Goal: Task Accomplishment & Management: Use online tool/utility

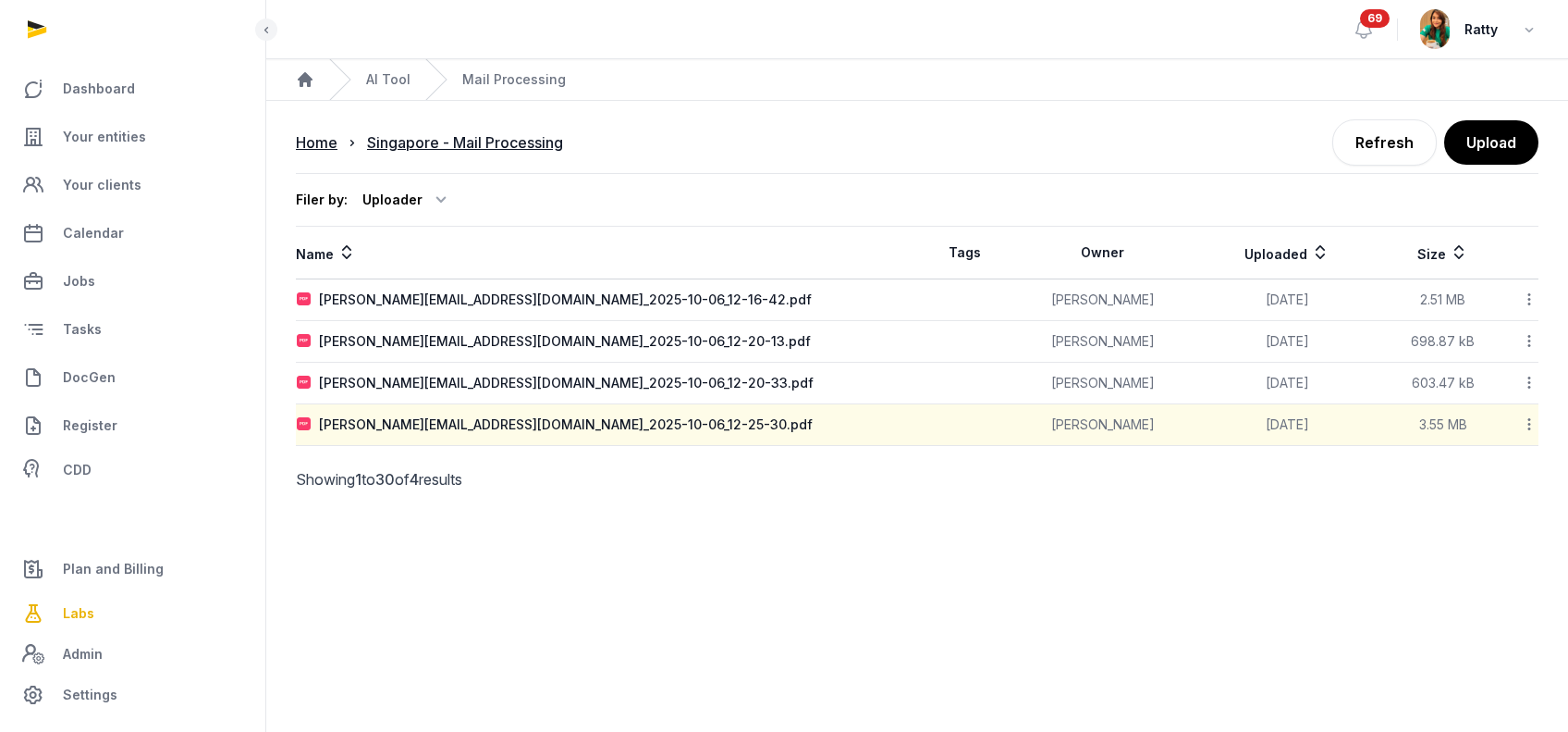
click at [1527, 293] on icon at bounding box center [1529, 299] width 17 height 19
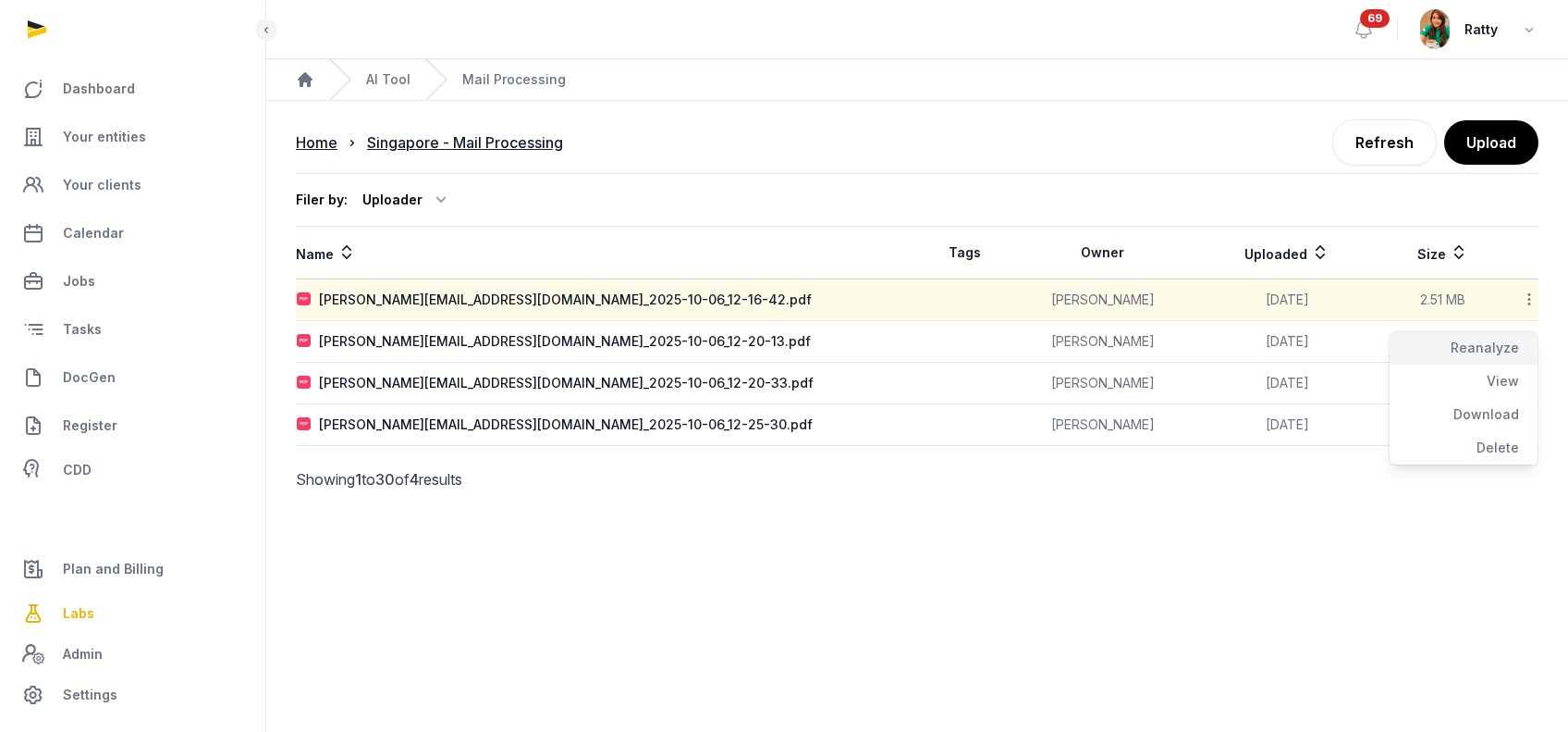
click at [1473, 335] on div "Reanalyze" at bounding box center [1464, 347] width 148 height 33
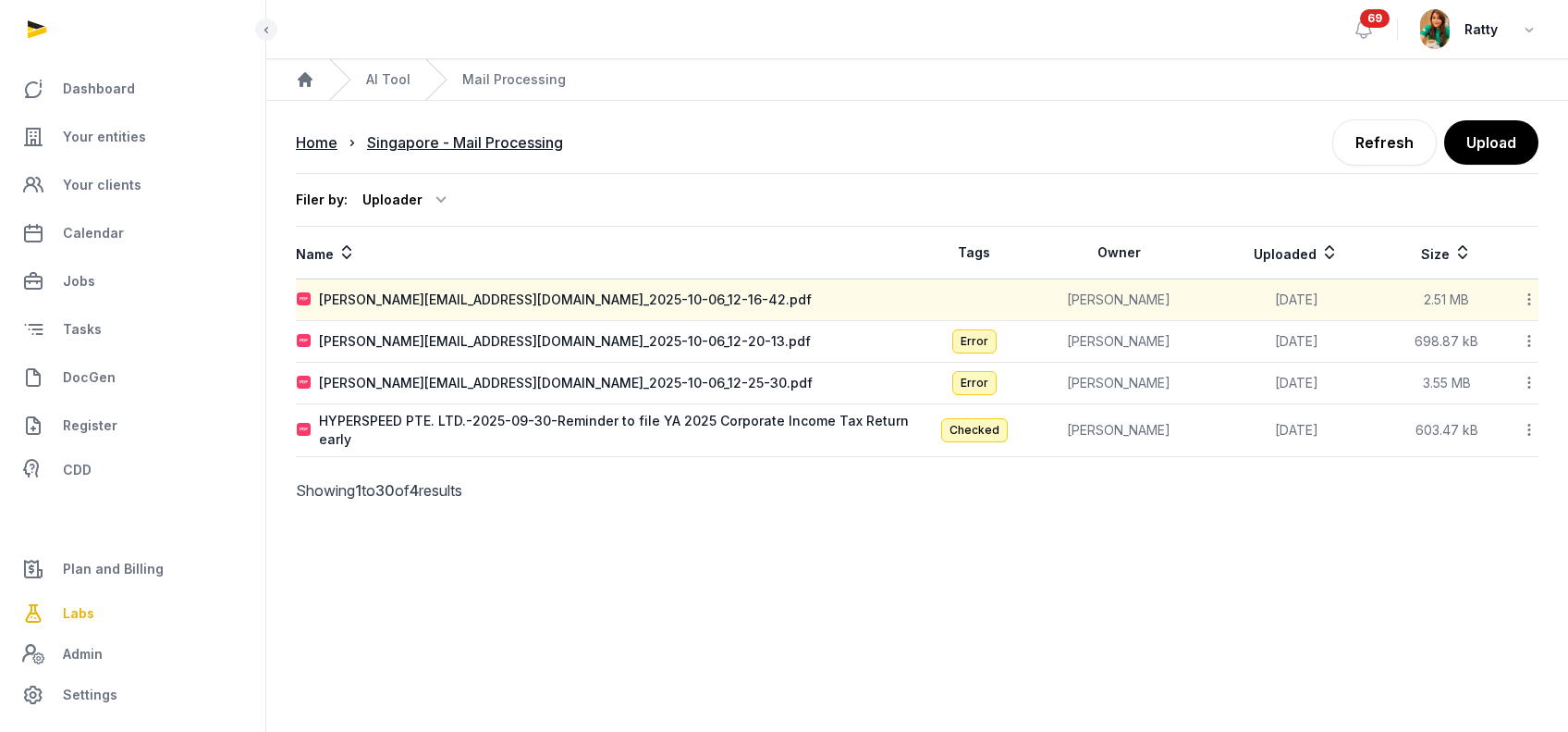
click at [1526, 345] on icon at bounding box center [1529, 340] width 17 height 19
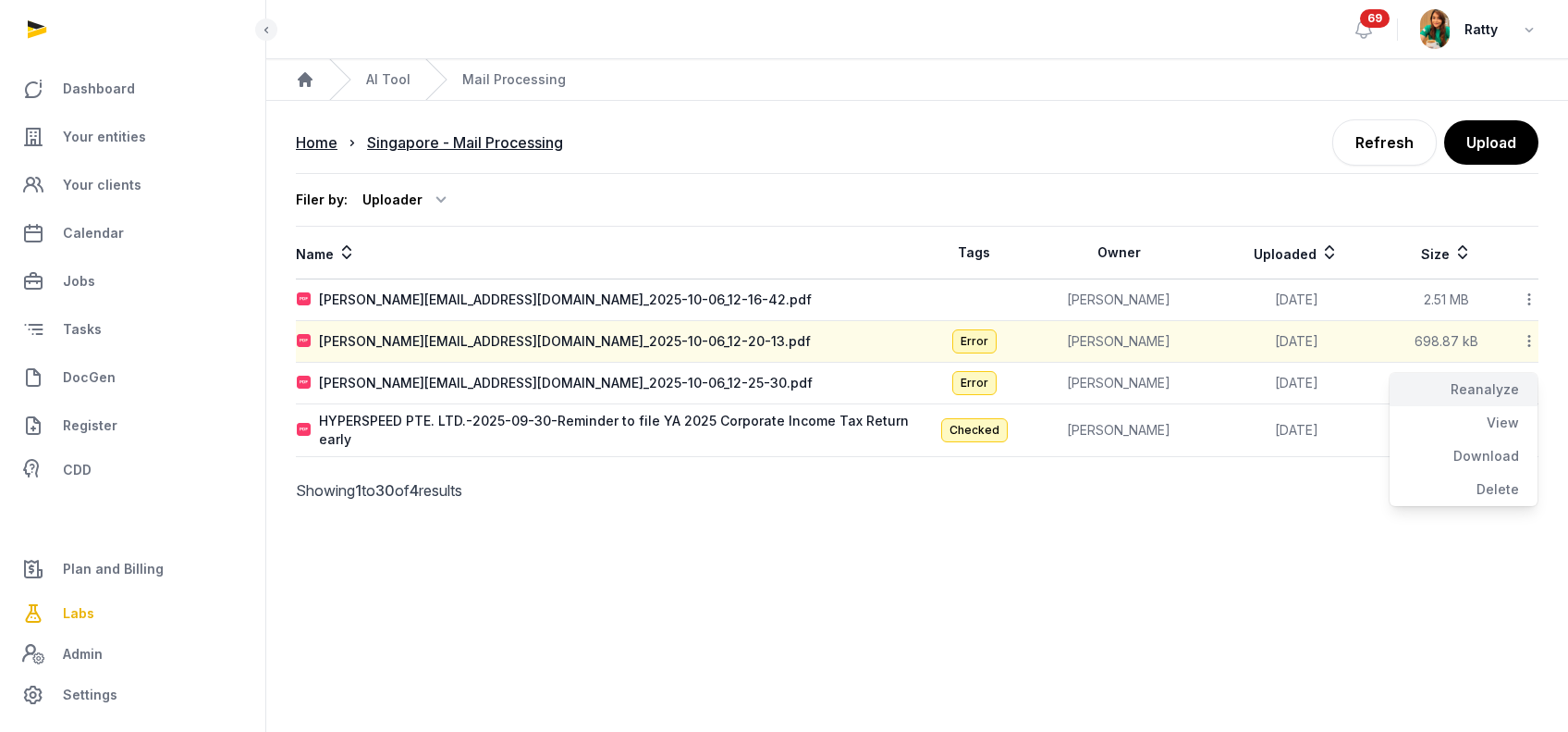
click at [1486, 381] on div "Reanalyze" at bounding box center [1464, 389] width 148 height 33
click at [1531, 379] on icon at bounding box center [1529, 382] width 17 height 19
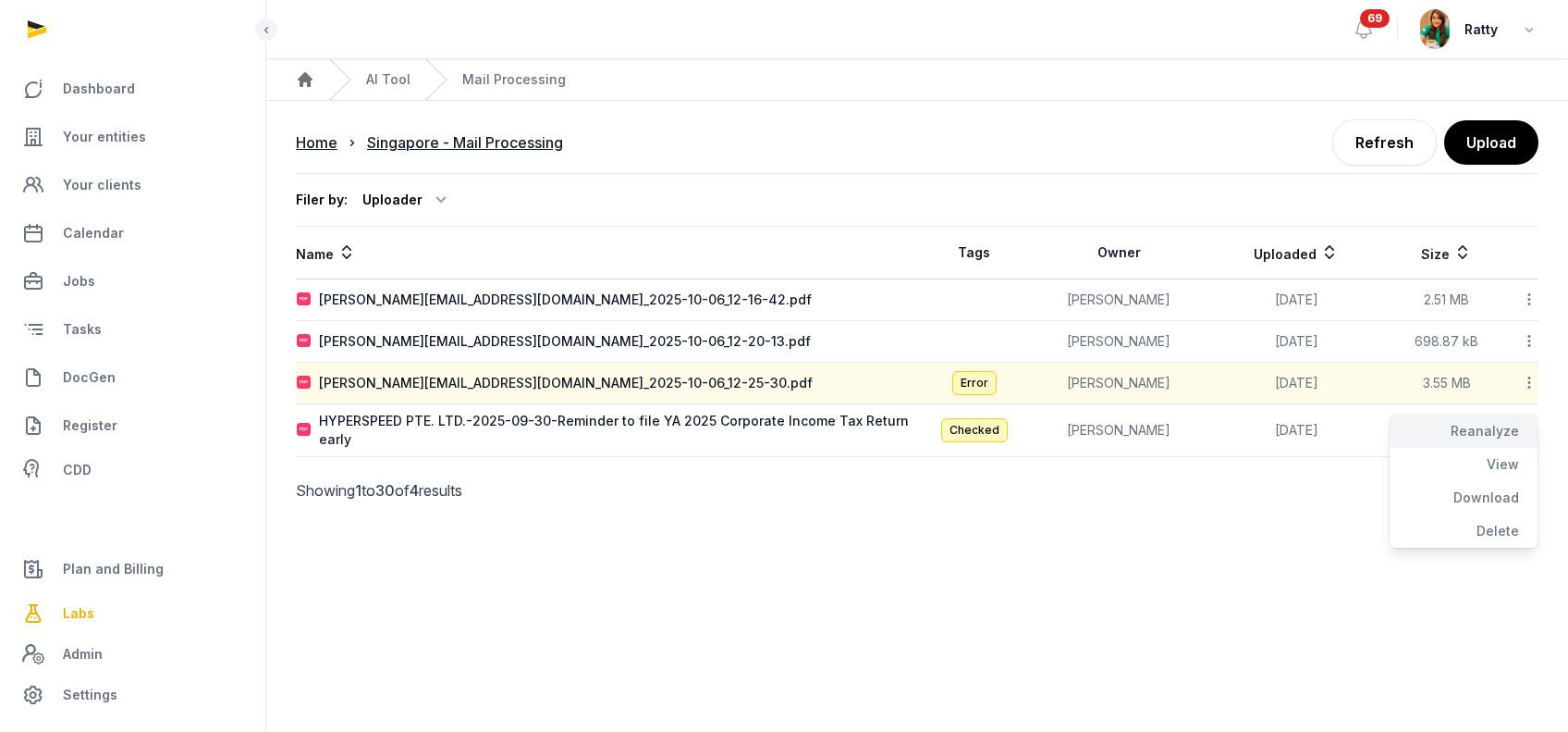
click at [1495, 426] on div "Reanalyze" at bounding box center [1464, 430] width 148 height 33
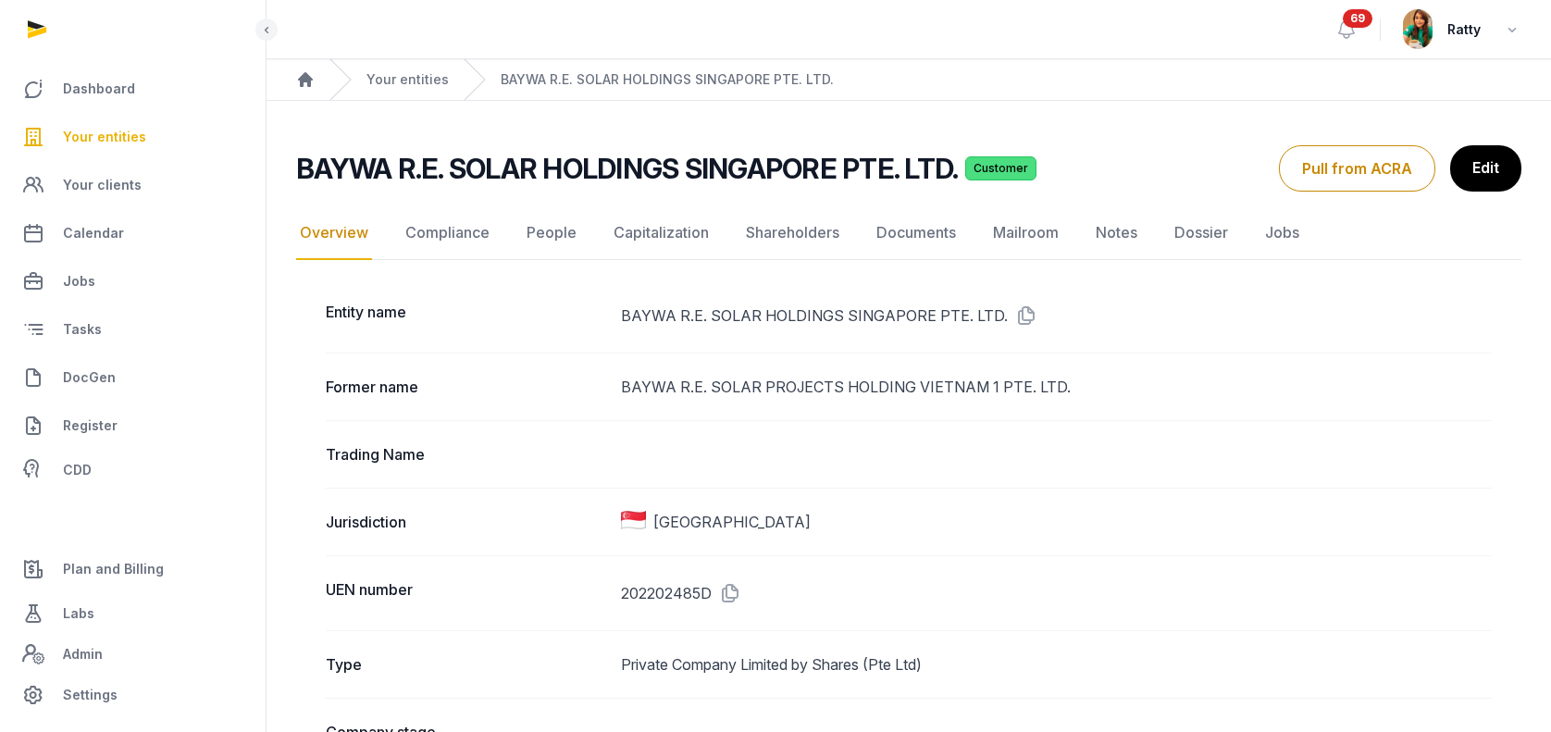
click at [103, 133] on span "Your entities" at bounding box center [104, 137] width 83 height 22
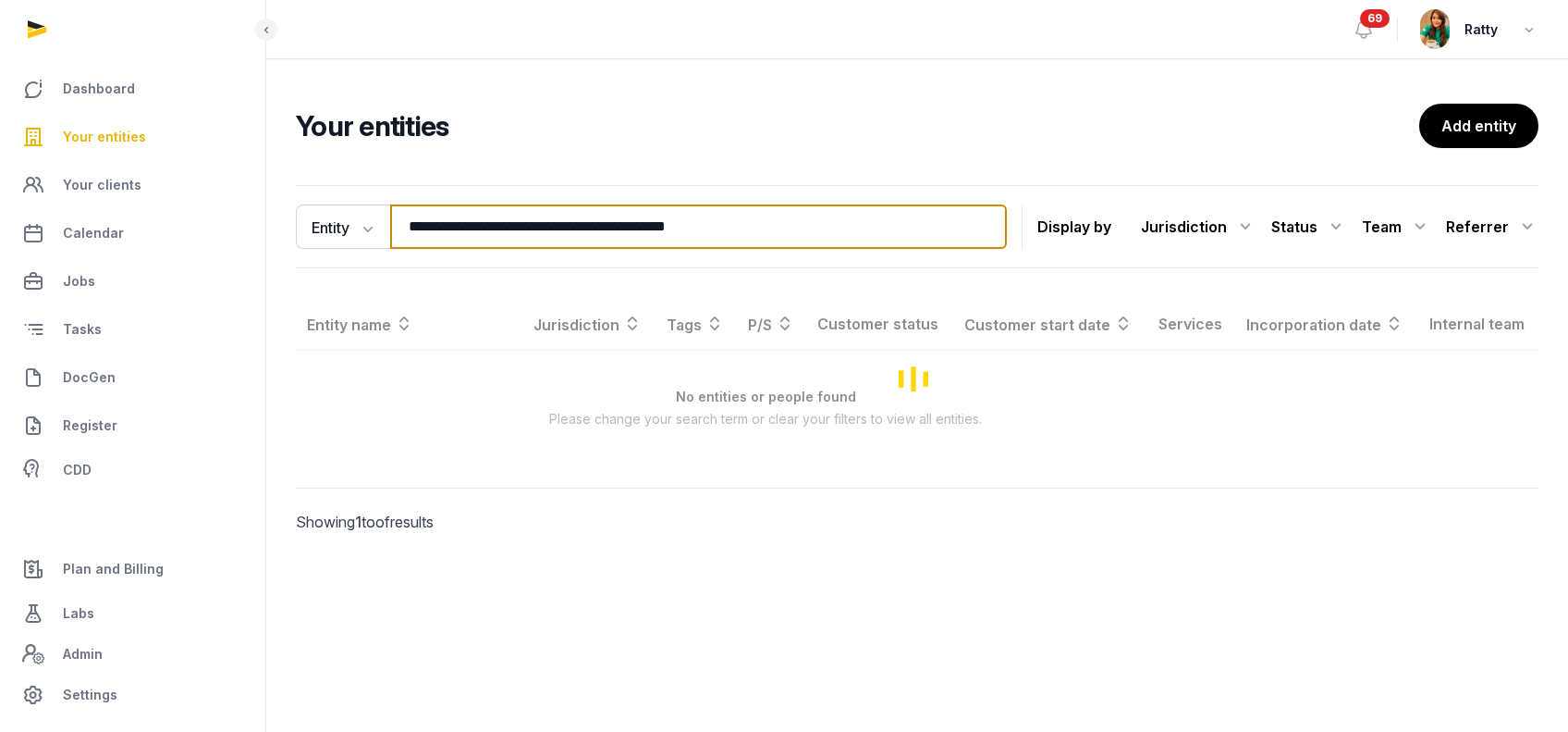
drag, startPoint x: 740, startPoint y: 222, endPoint x: -292, endPoint y: 70, distance: 1043.1
click at [0, 70] on html "**********" at bounding box center [784, 366] width 1568 height 732
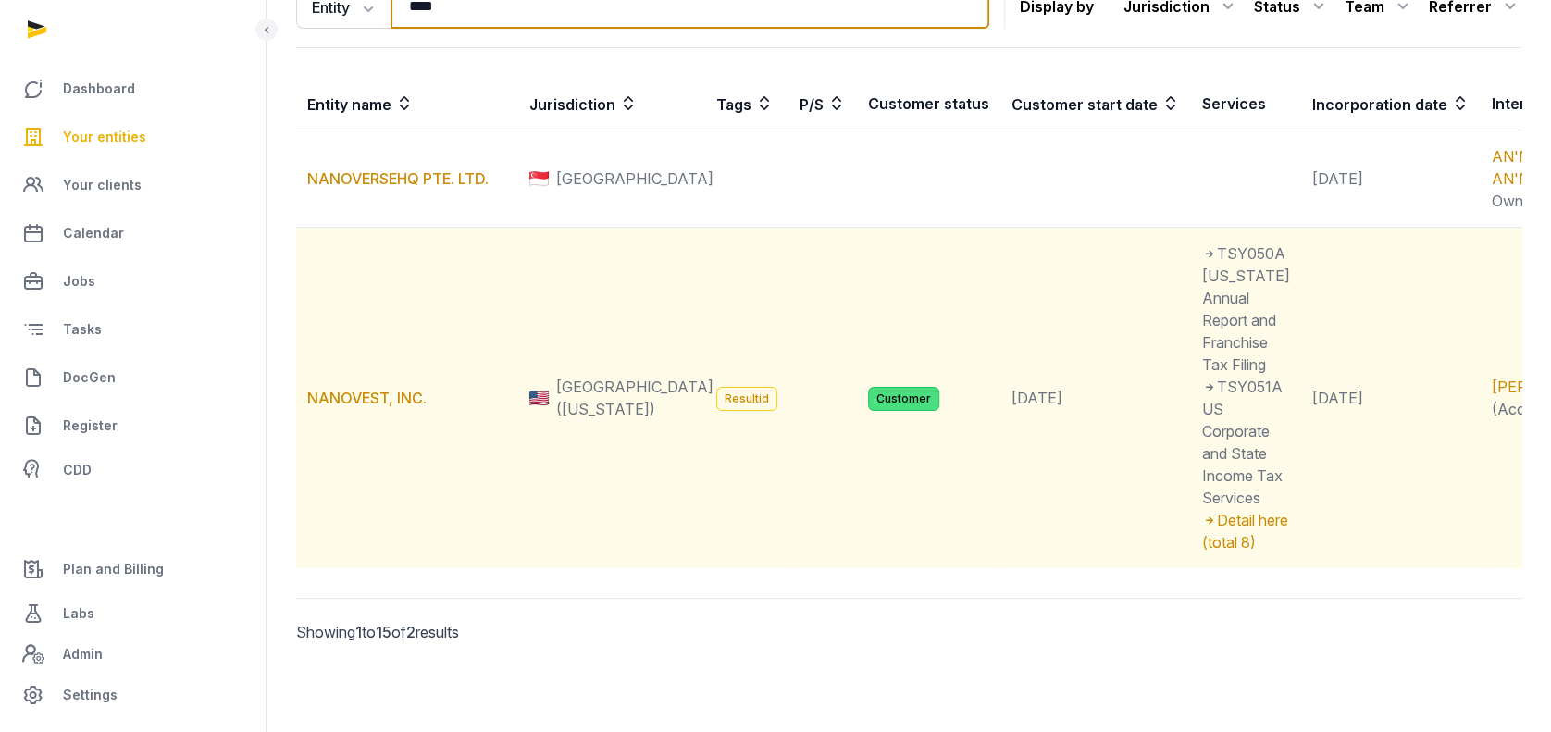
scroll to position [393, 0]
type input "****"
click at [352, 389] on link "NANOVEST, INC." at bounding box center [366, 398] width 119 height 19
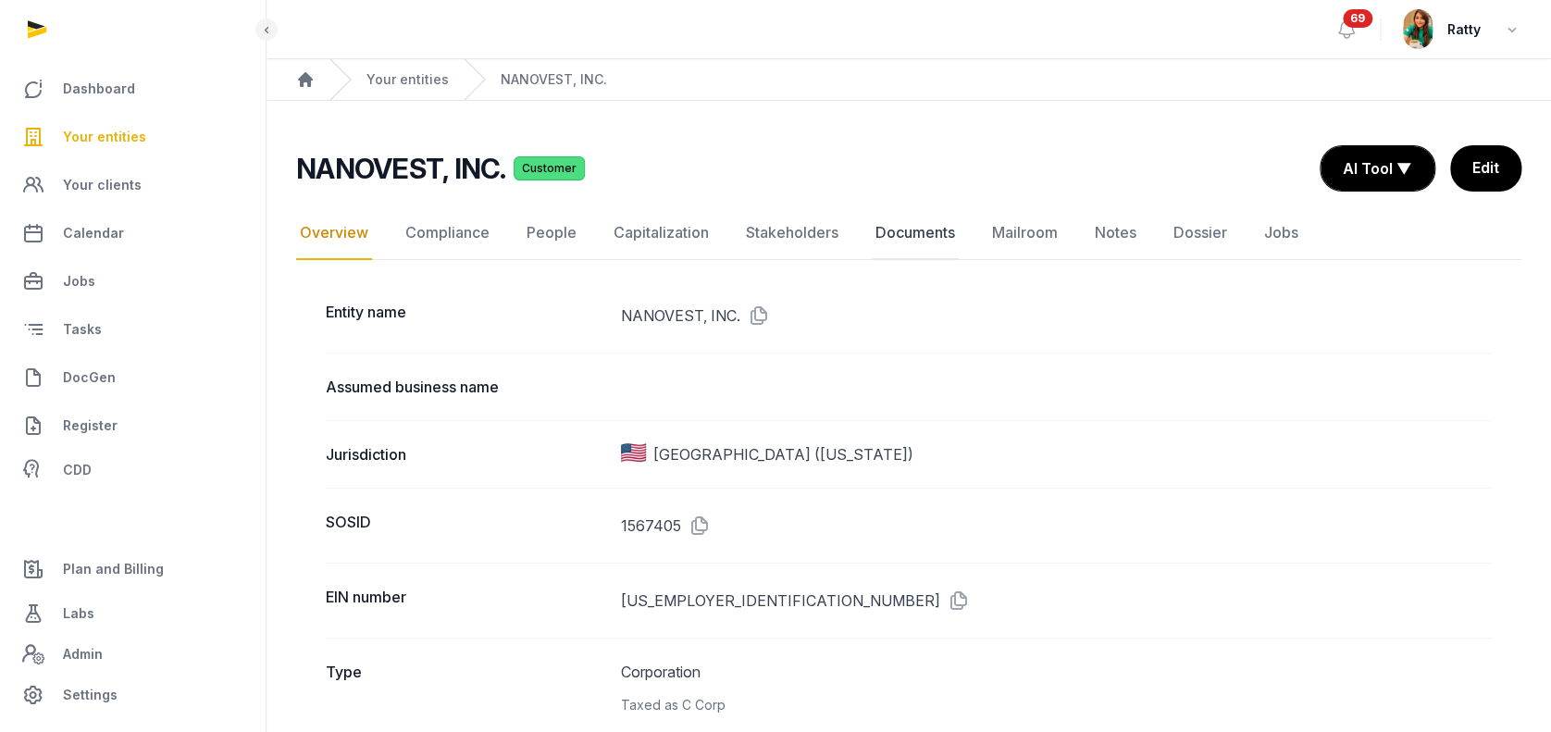
click at [896, 234] on link "Documents" at bounding box center [915, 233] width 87 height 54
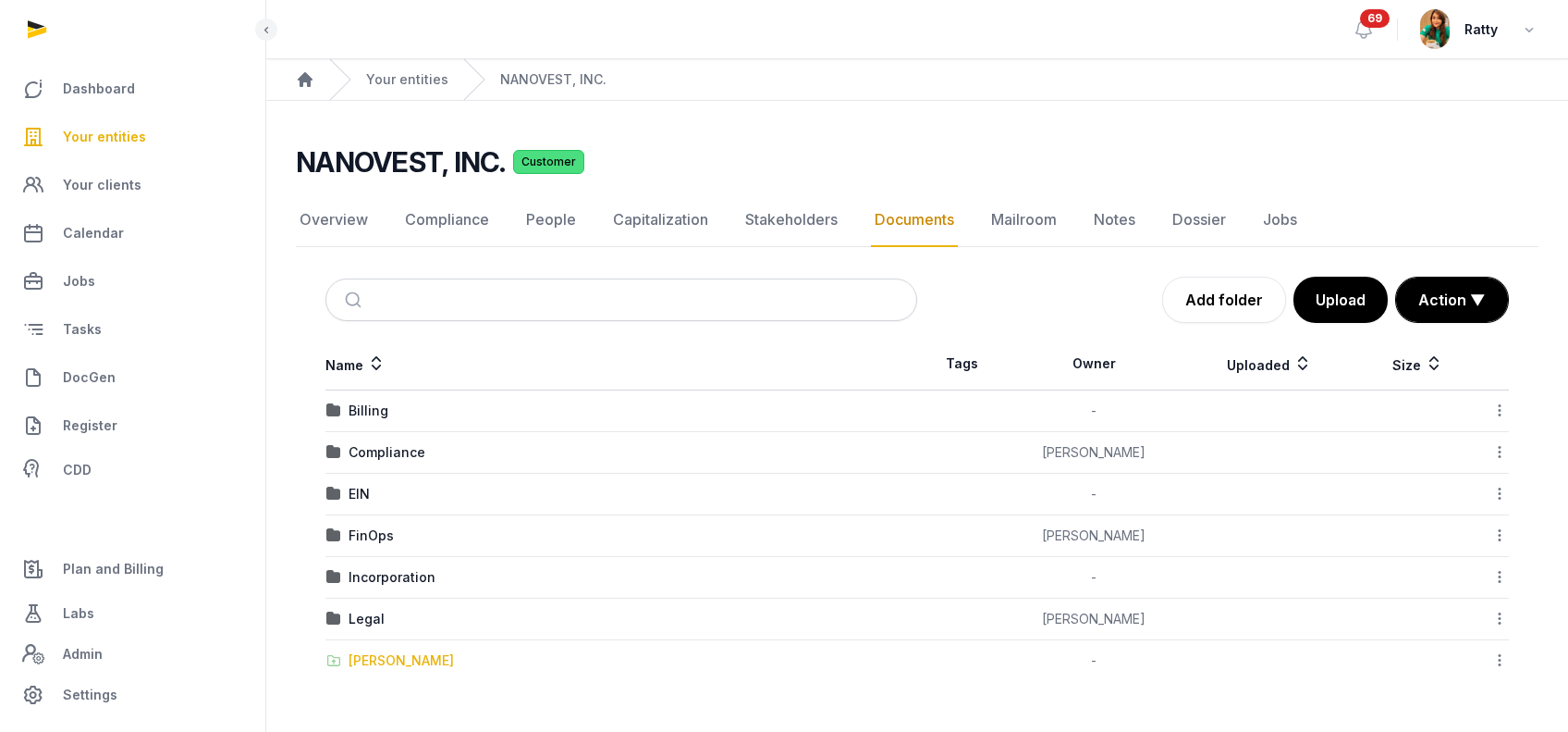
click at [387, 658] on div "[PERSON_NAME]" at bounding box center [401, 660] width 105 height 19
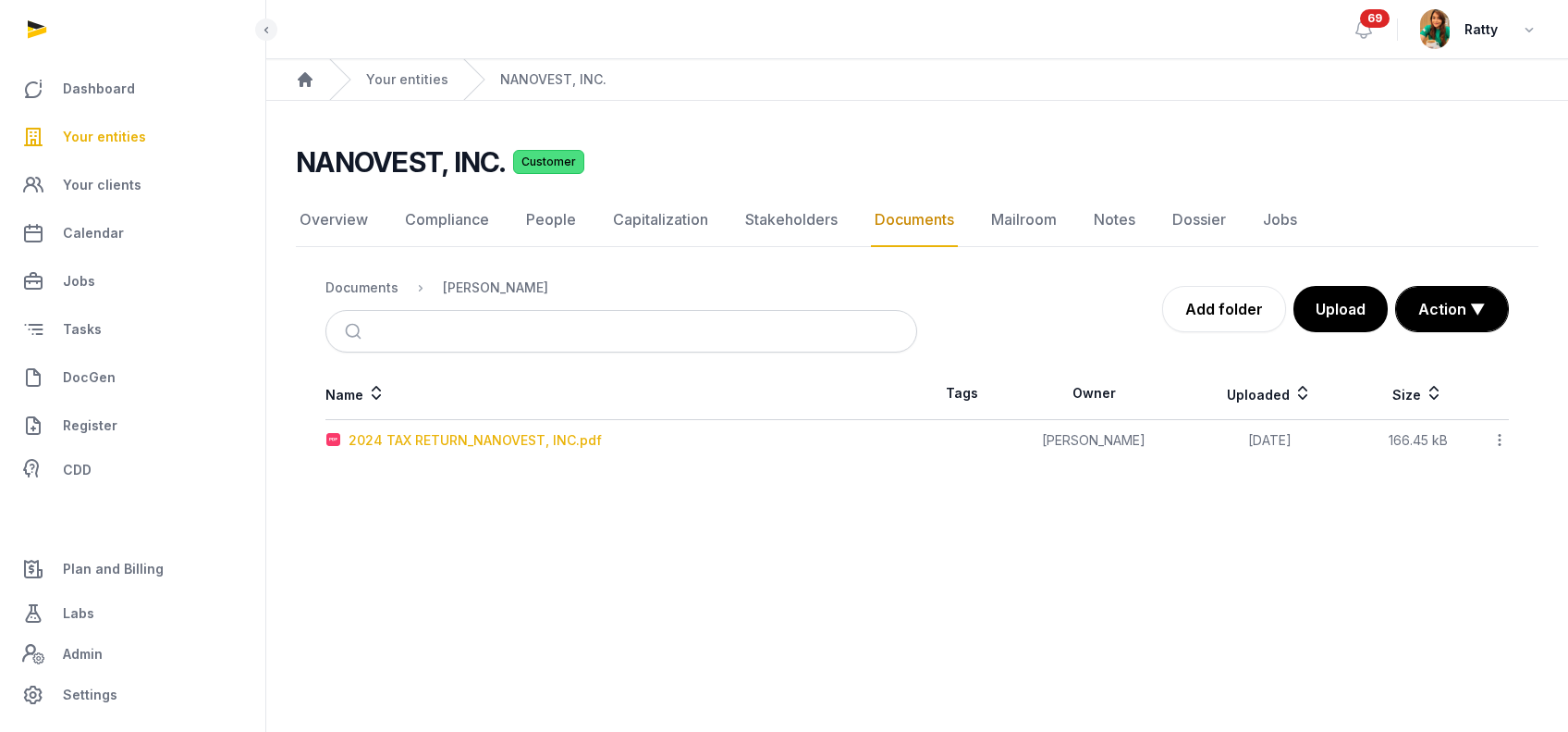
click at [437, 444] on div "2024 TAX RETURN_NANOVEST, INC.pdf" at bounding box center [476, 440] width 254 height 19
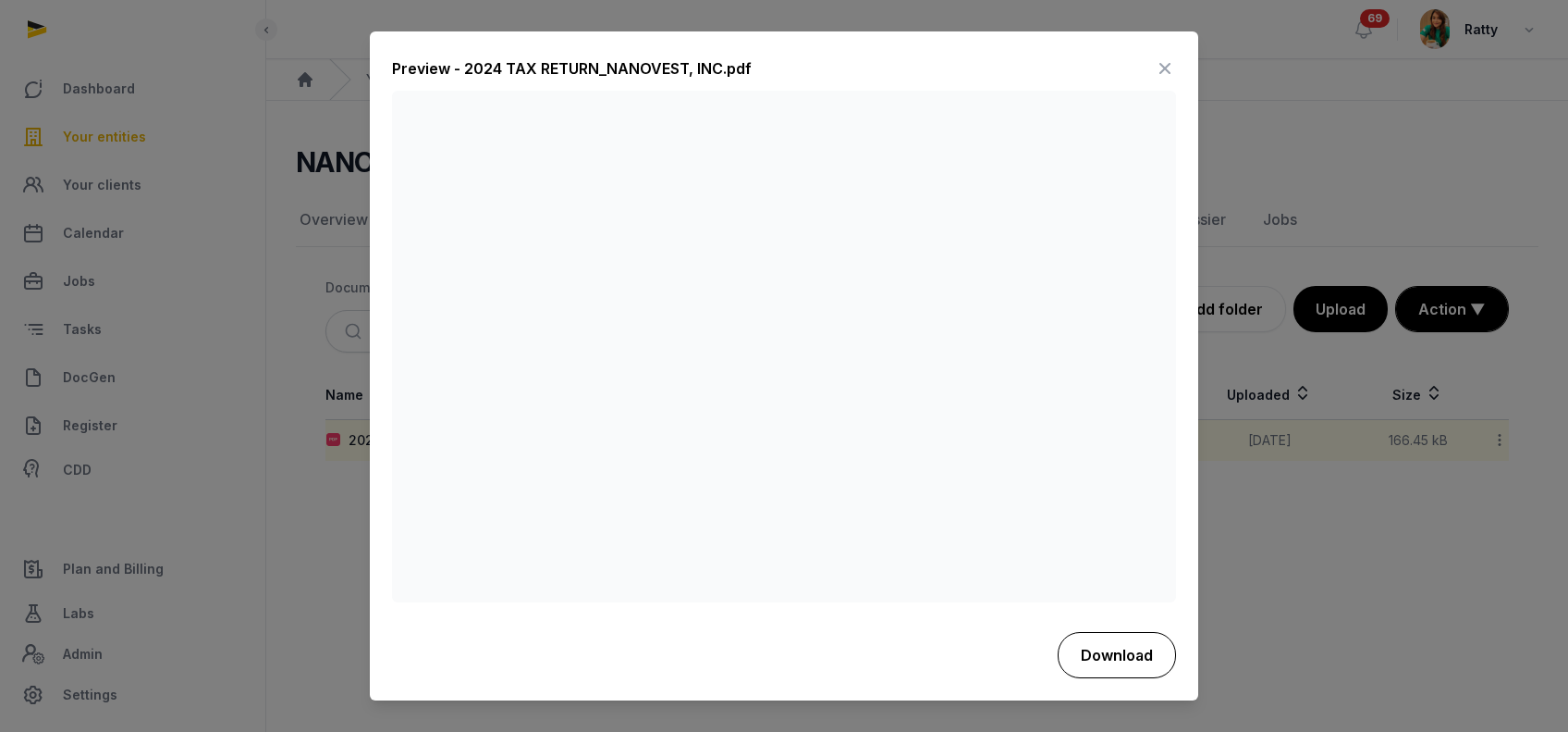
click at [1092, 649] on button "Download" at bounding box center [1116, 655] width 118 height 46
click at [1158, 72] on icon at bounding box center [1165, 70] width 22 height 30
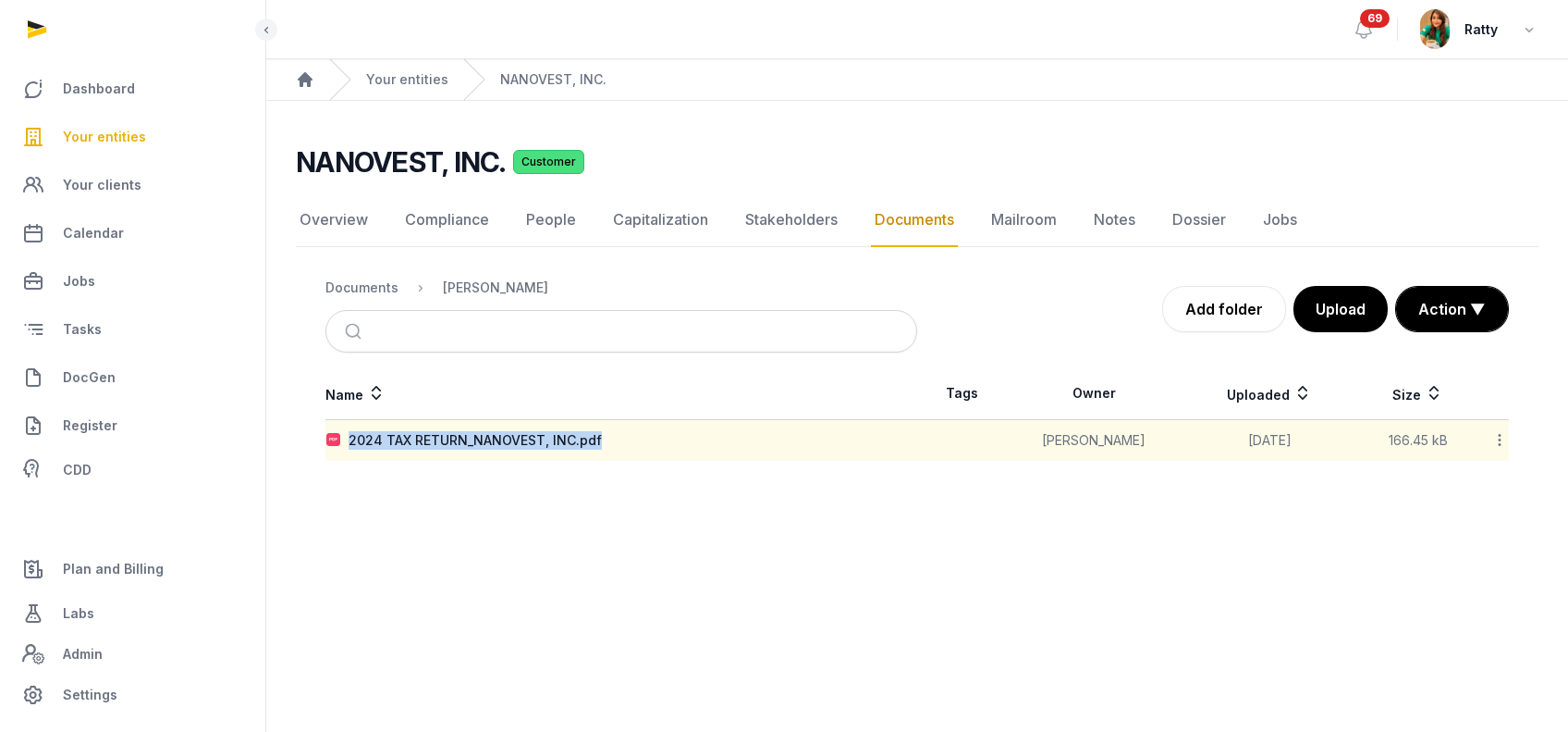
drag, startPoint x: 604, startPoint y: 437, endPoint x: 347, endPoint y: 443, distance: 257.1
click at [347, 443] on div "2024 TAX RETURN_NANOVEST, INC.pdf" at bounding box center [622, 440] width 590 height 19
copy div "2024 TAX RETURN_NANOVEST, INC.pdf"
click at [71, 461] on span "CDD" at bounding box center [77, 470] width 29 height 22
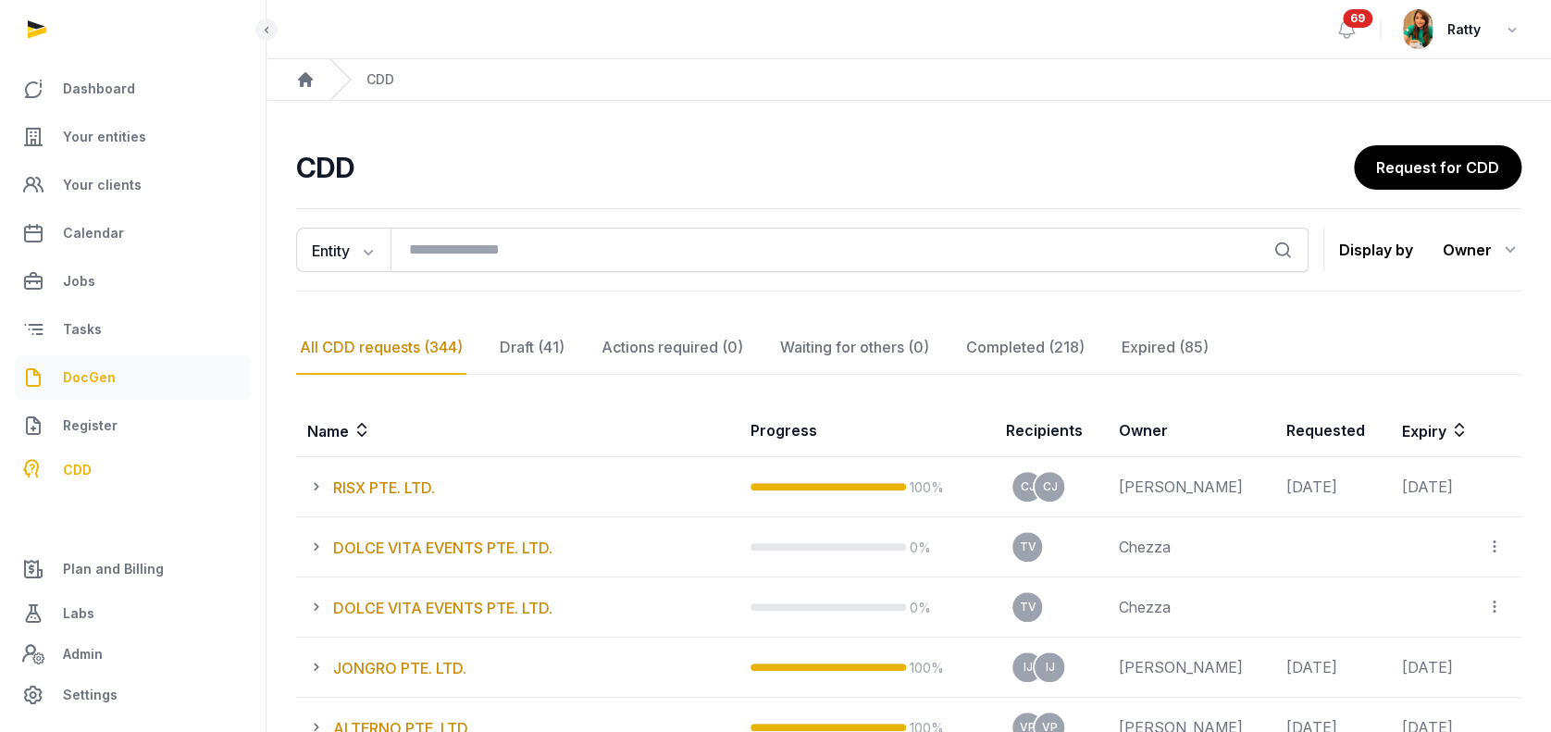
click at [88, 368] on span "DocGen" at bounding box center [89, 377] width 53 height 22
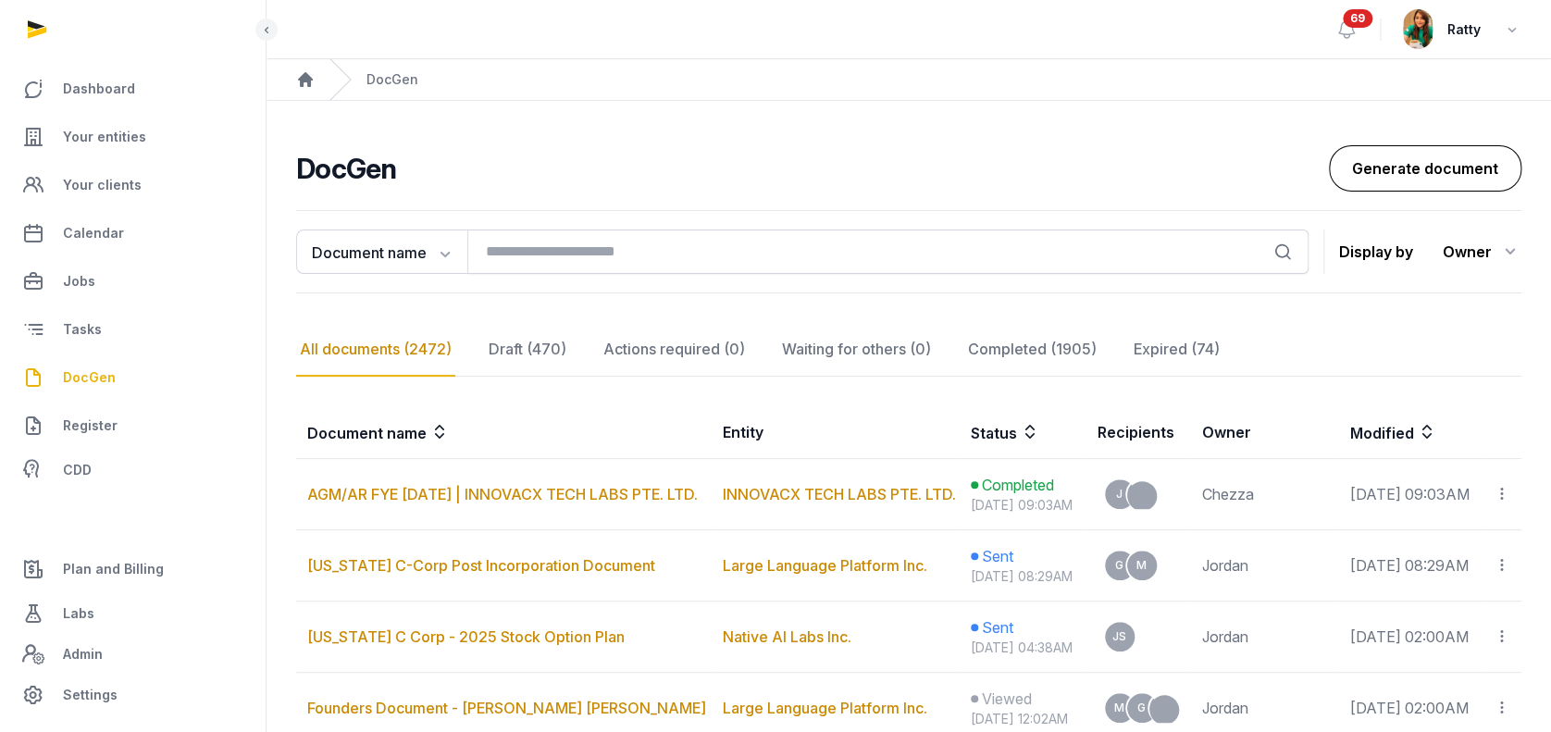
click at [1394, 161] on link "Generate document" at bounding box center [1425, 168] width 192 height 46
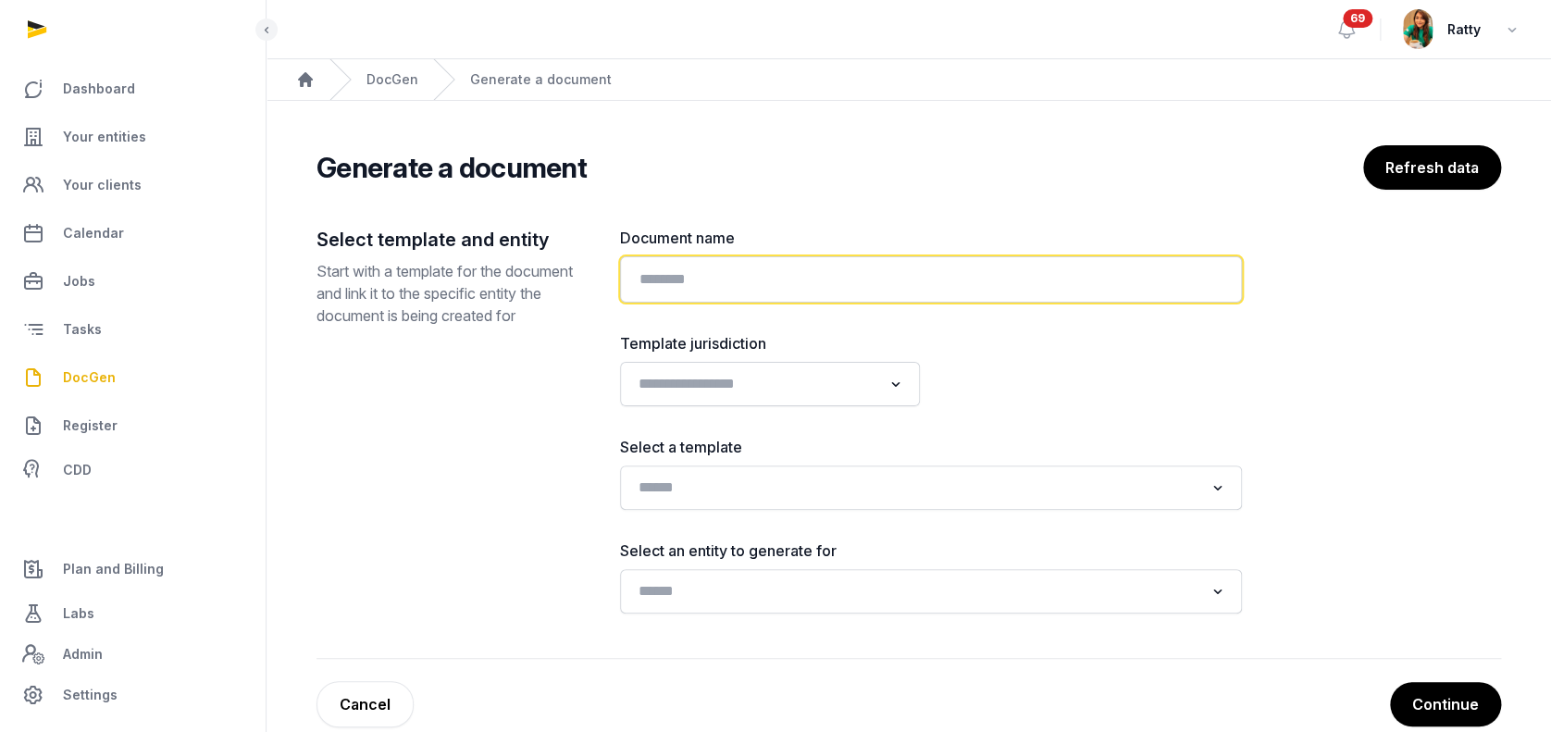
click at [946, 288] on input "text" at bounding box center [931, 279] width 622 height 46
paste input "**********"
type input "**********"
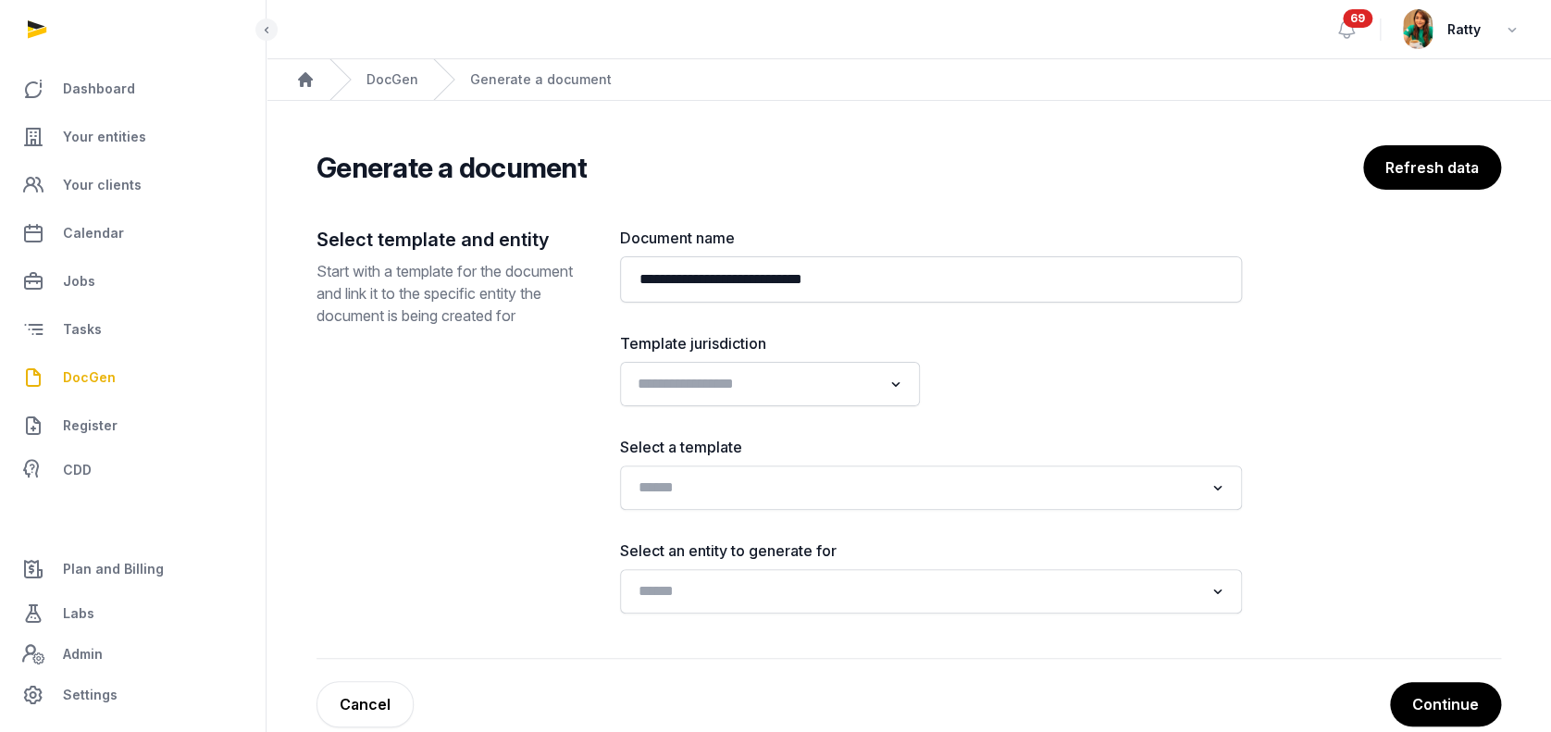
click at [688, 395] on input "Search for option" at bounding box center [756, 384] width 251 height 26
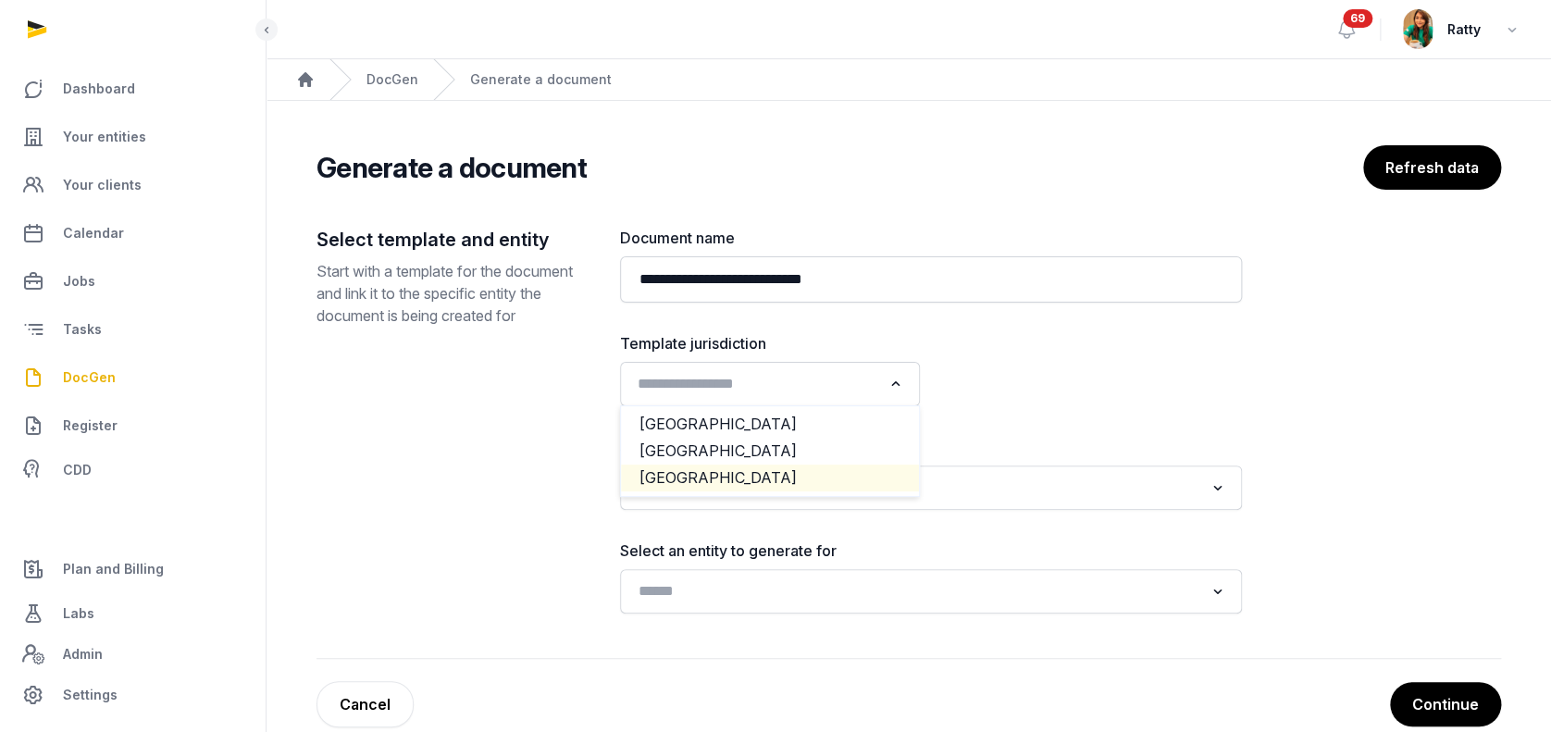
click at [658, 489] on li "[GEOGRAPHIC_DATA]" at bounding box center [770, 477] width 298 height 27
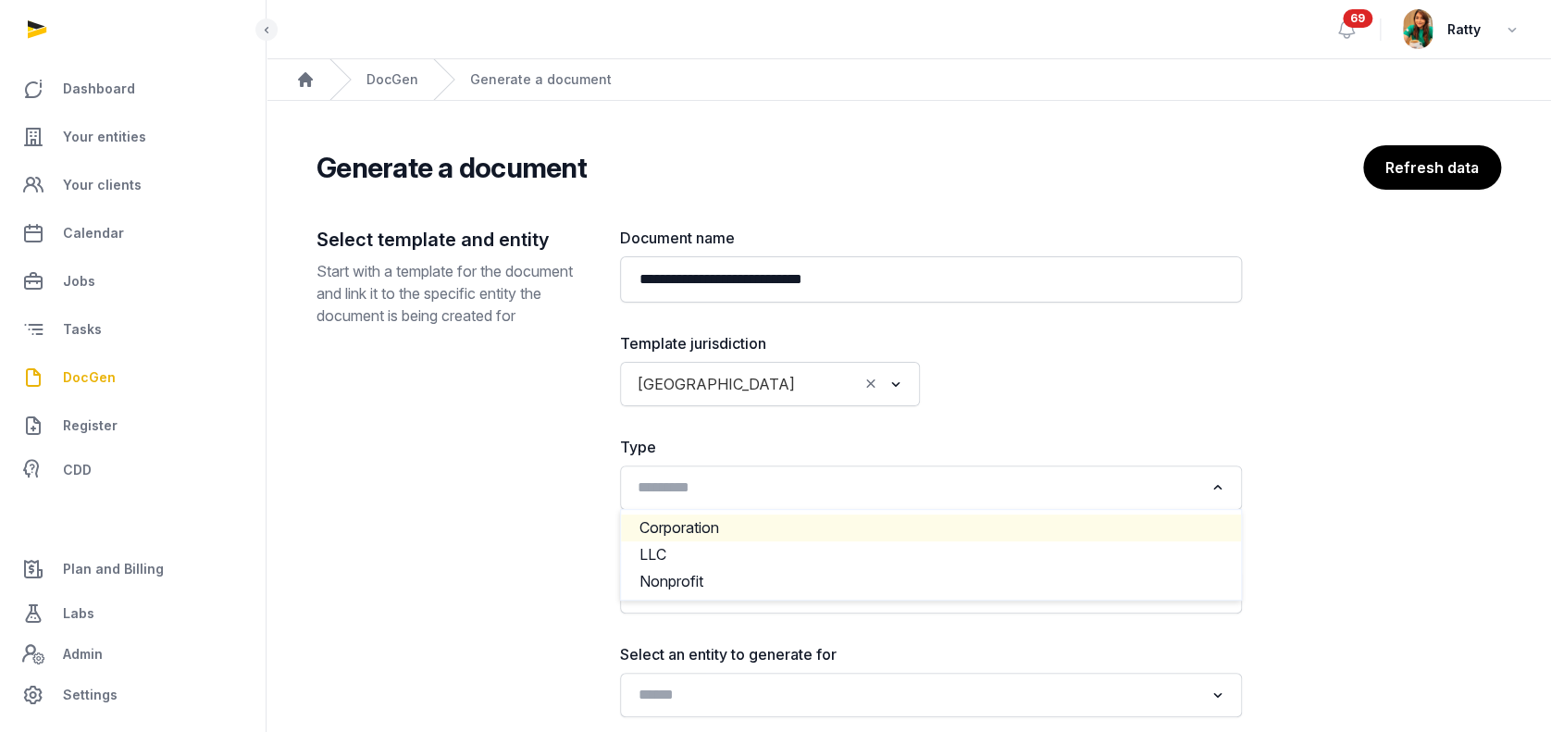
click at [678, 492] on input "Search for option" at bounding box center [917, 488] width 573 height 26
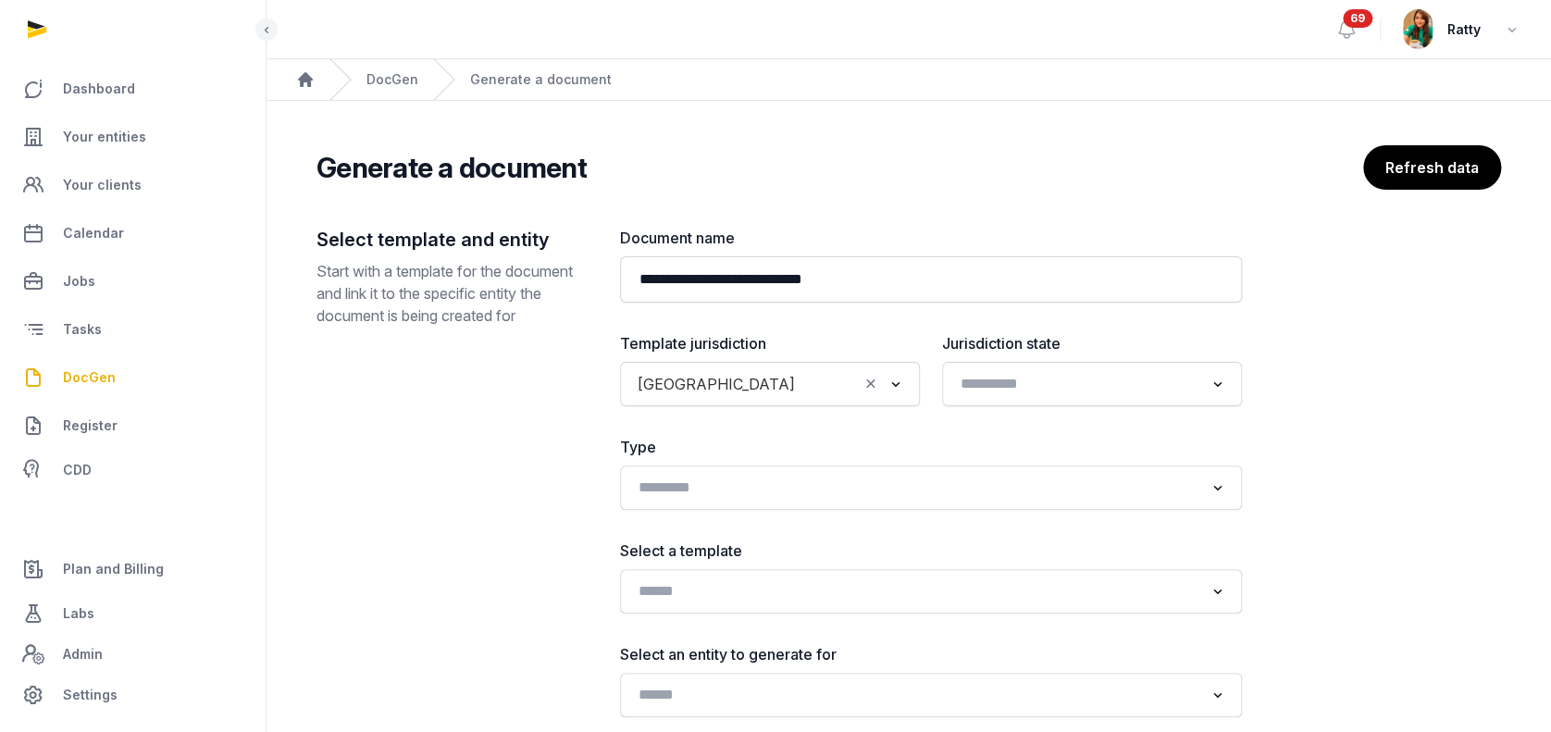
click at [414, 448] on div "Select template and entity Start with a template for the document and link it t…" at bounding box center [453, 472] width 274 height 490
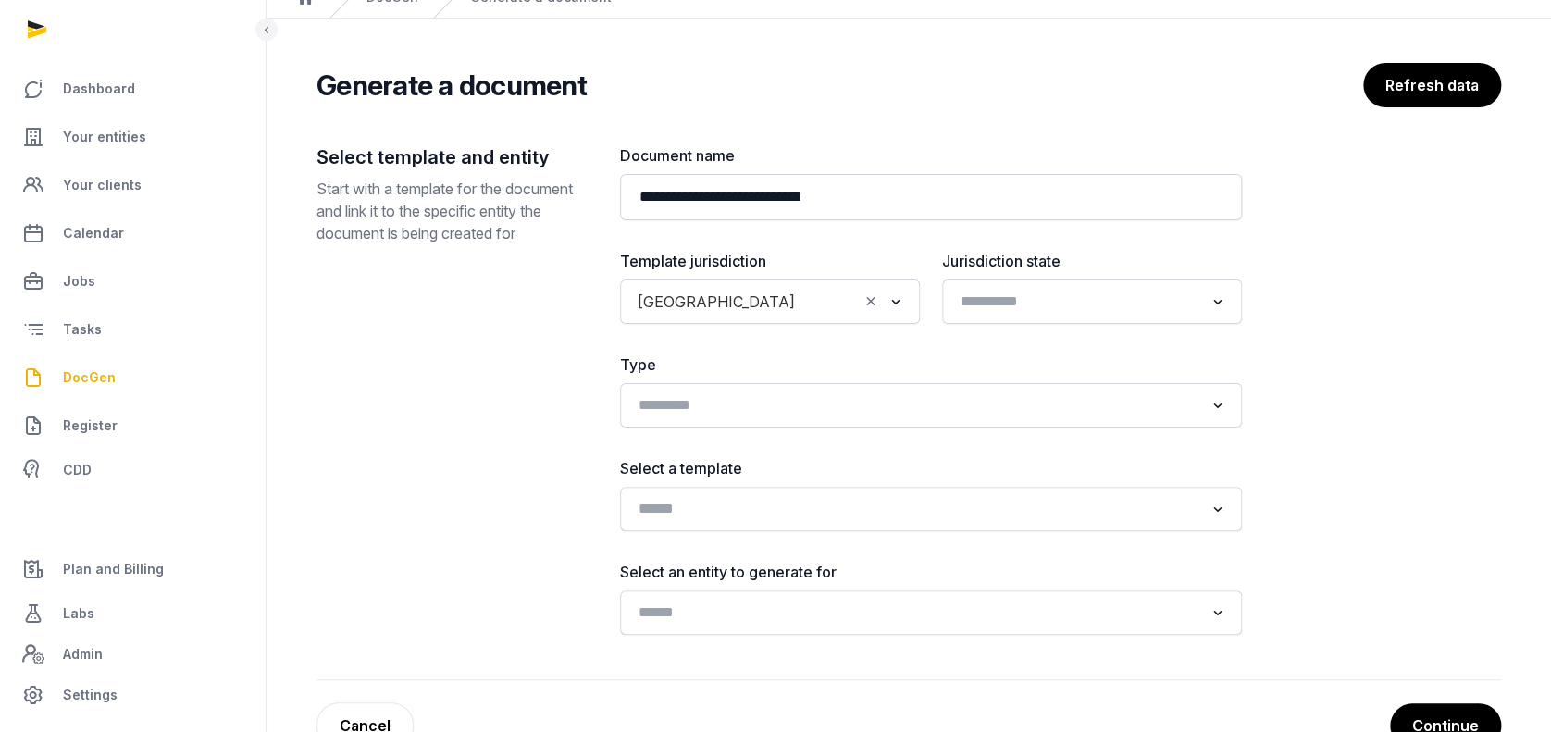
scroll to position [135, 0]
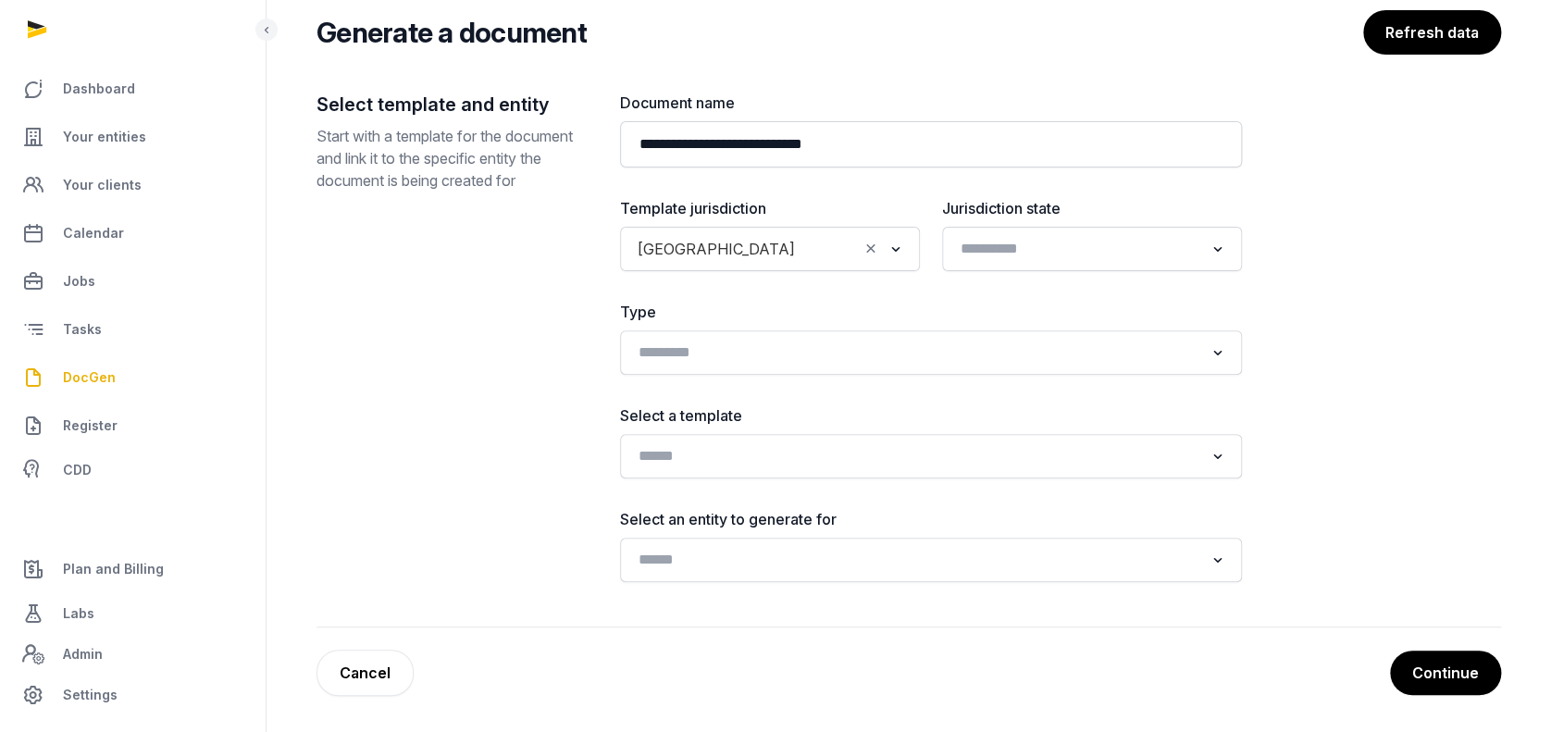
click at [649, 476] on div "Loading..." at bounding box center [931, 456] width 622 height 44
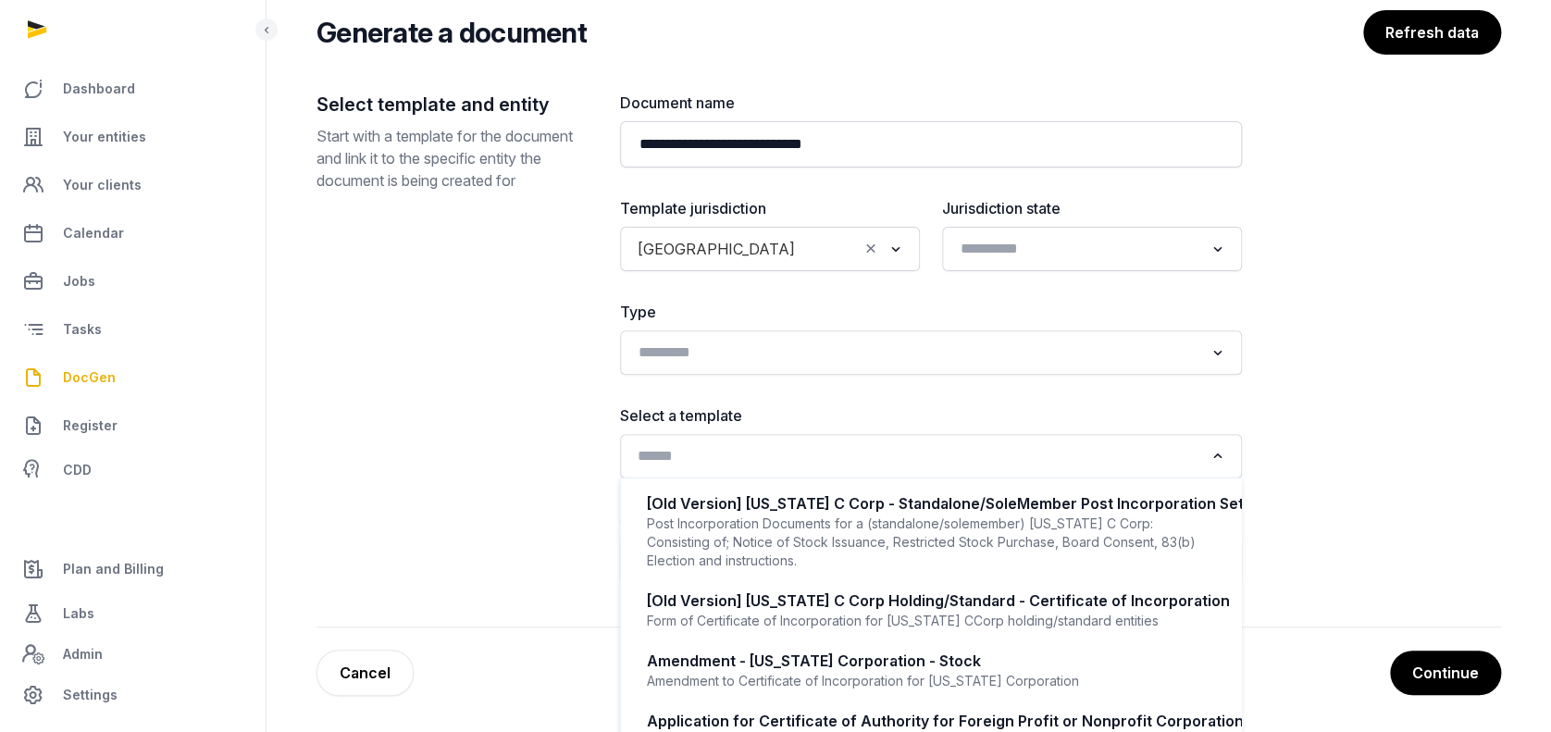
click at [652, 468] on div "Loading..." at bounding box center [930, 455] width 603 height 33
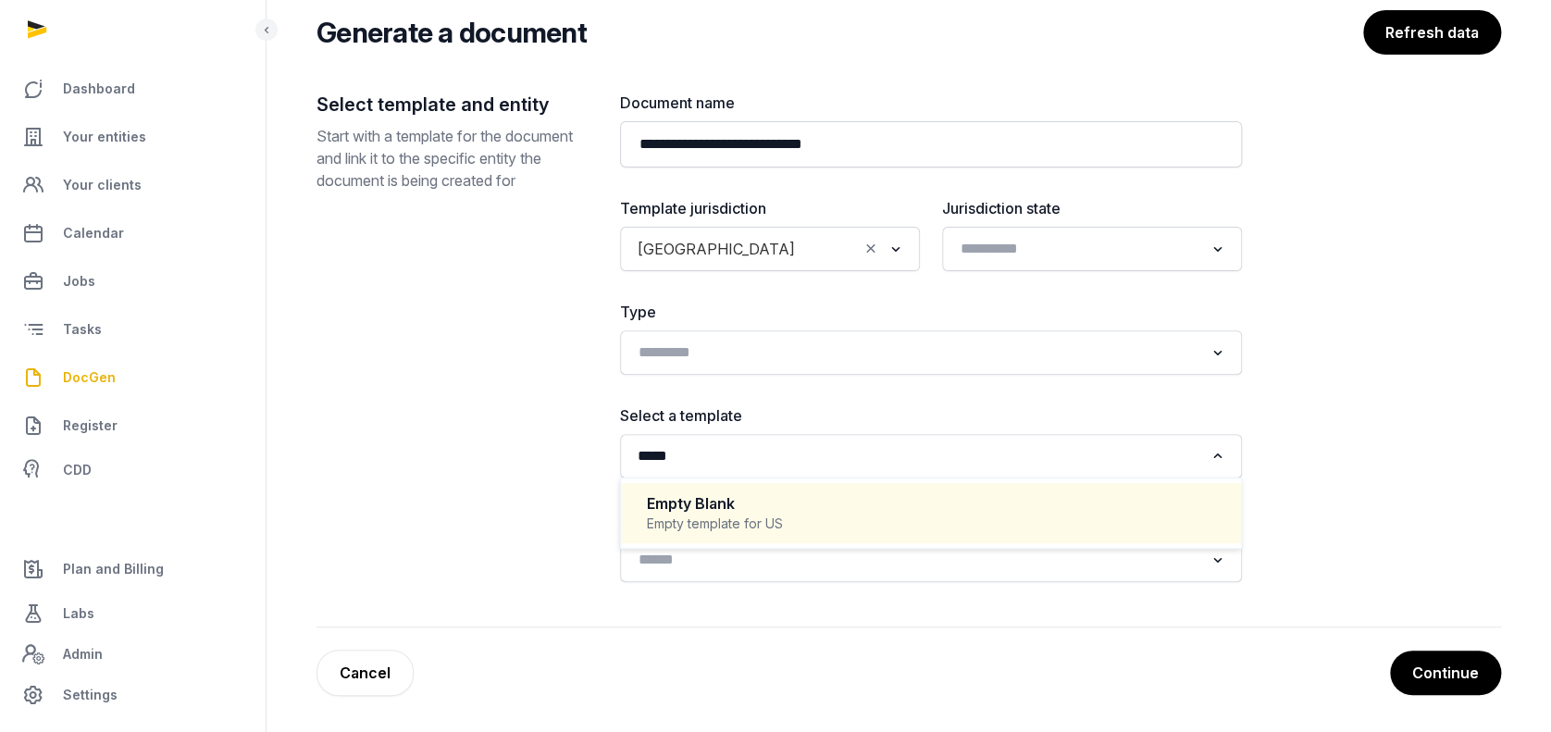
click at [711, 493] on div "Empty Blank" at bounding box center [931, 503] width 568 height 21
type input "*****"
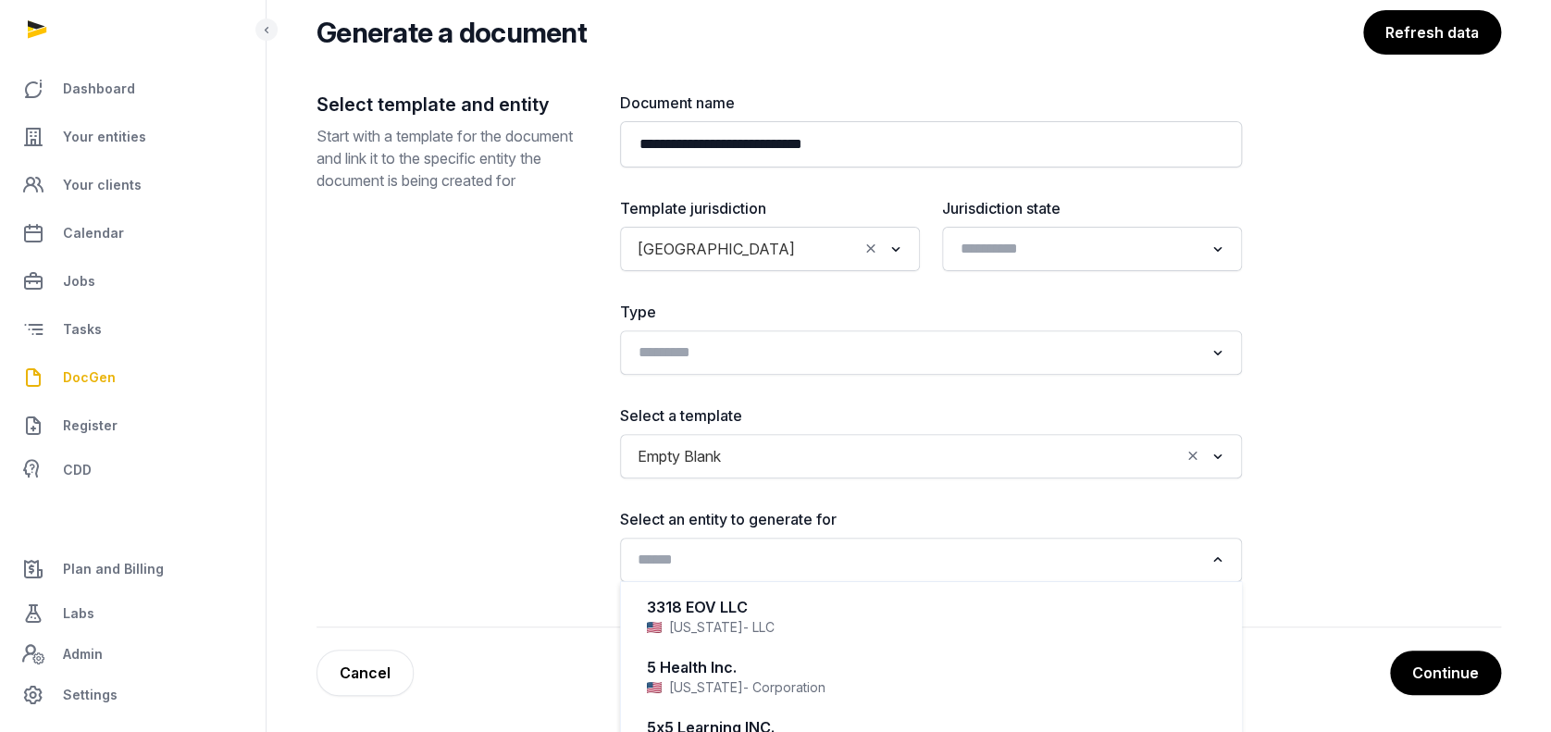
click at [684, 554] on input "Search for option" at bounding box center [917, 560] width 573 height 26
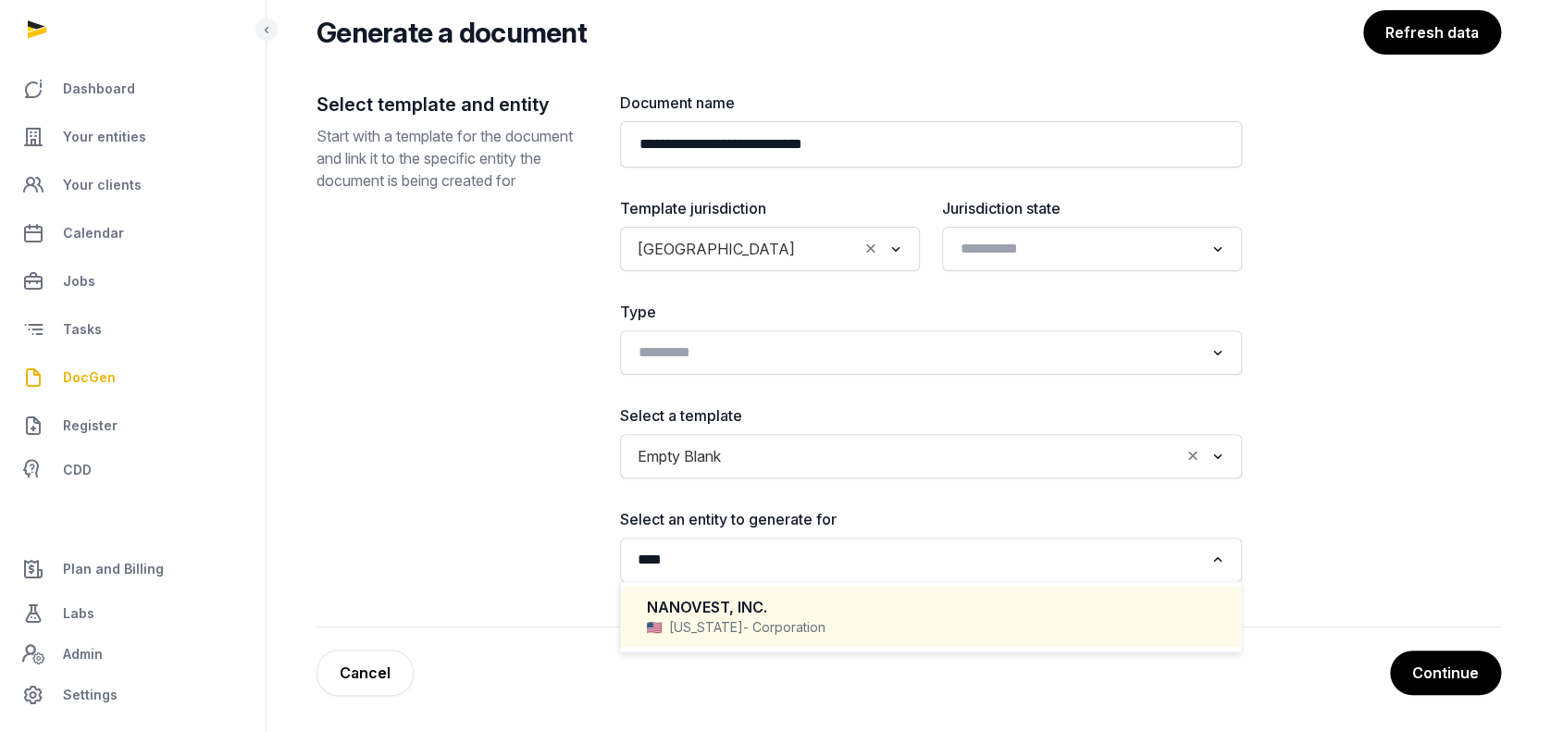
click at [743, 631] on div "[US_STATE] - Corporation" at bounding box center [931, 627] width 568 height 19
type input "****"
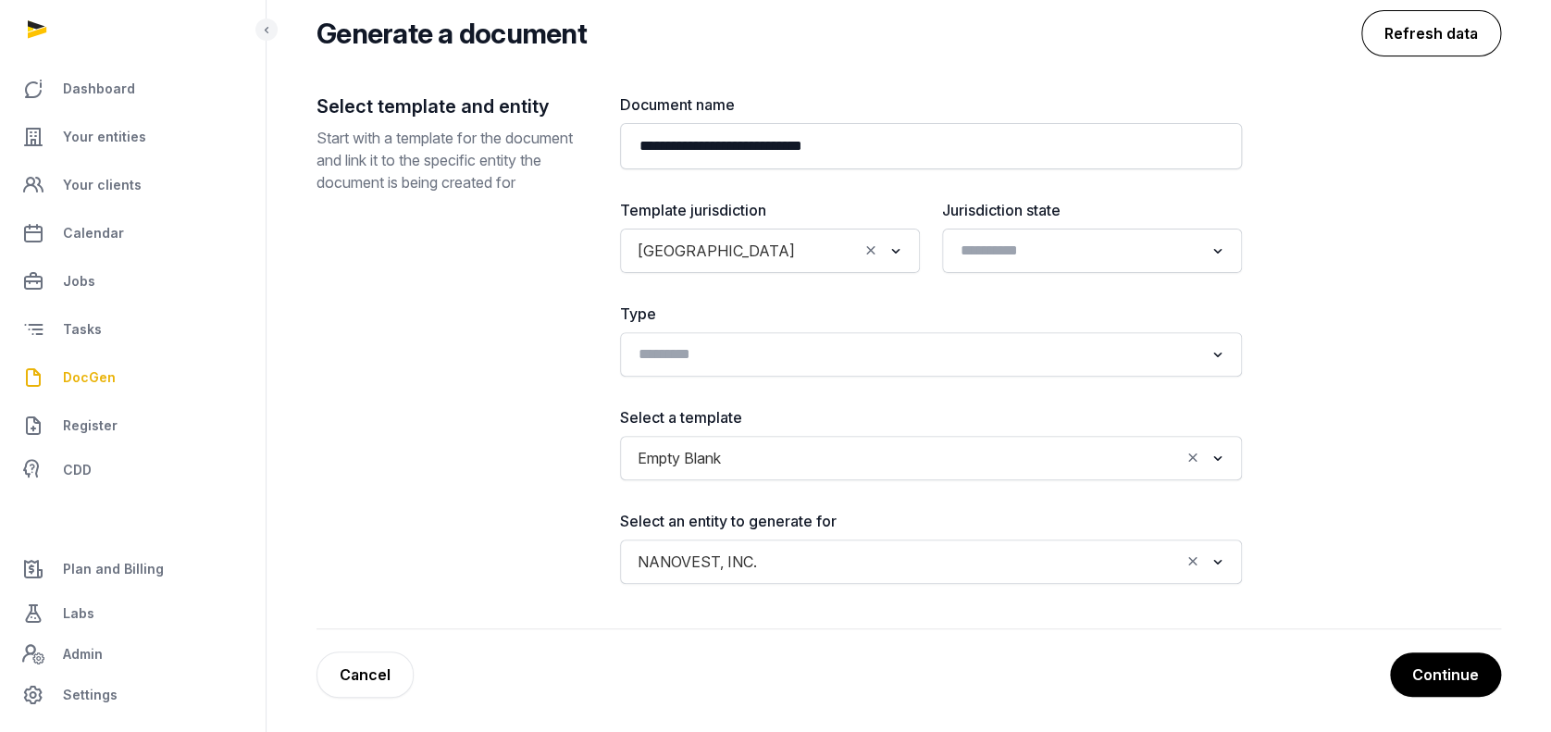
click at [1397, 42] on button "Refresh data" at bounding box center [1431, 33] width 140 height 46
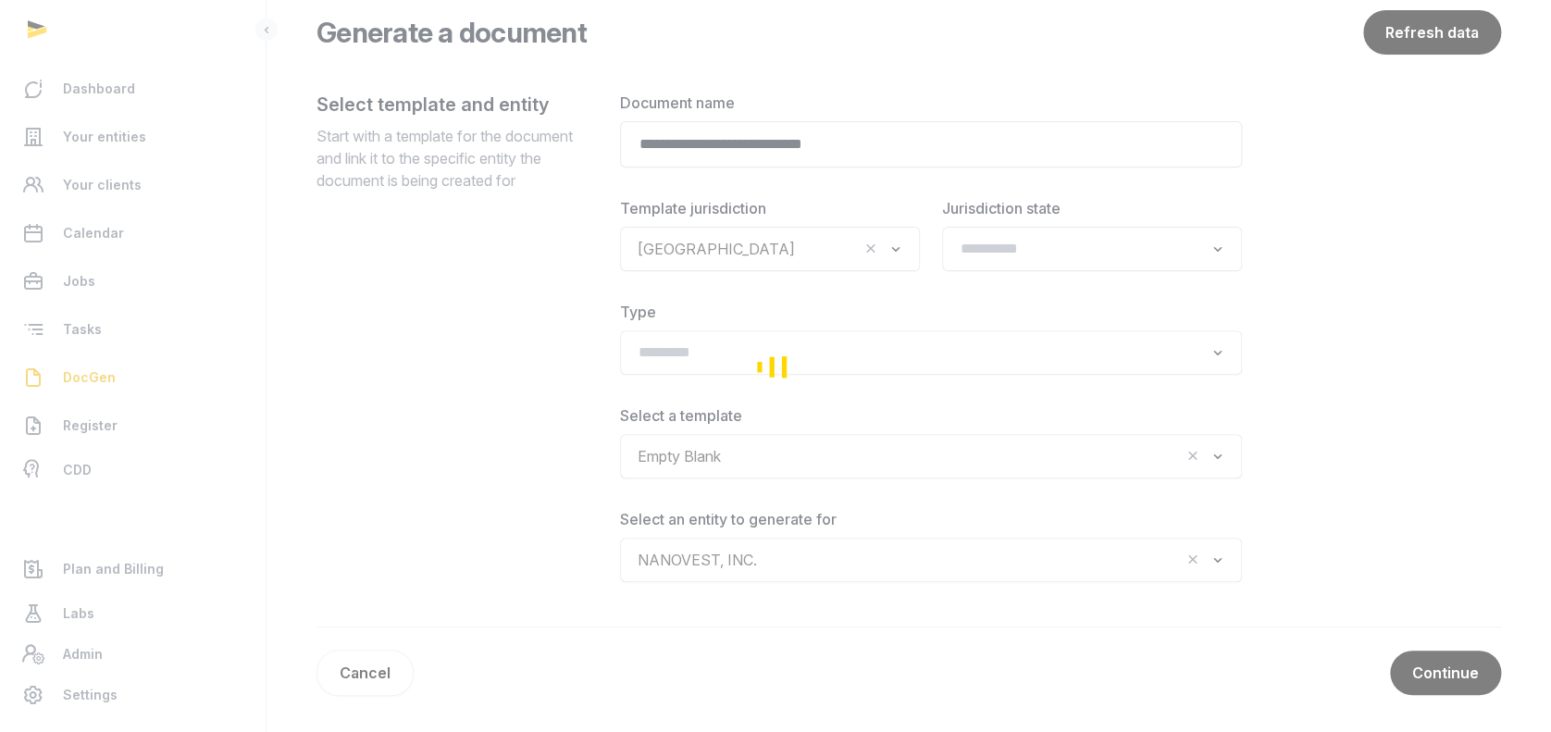
scroll to position [1, 0]
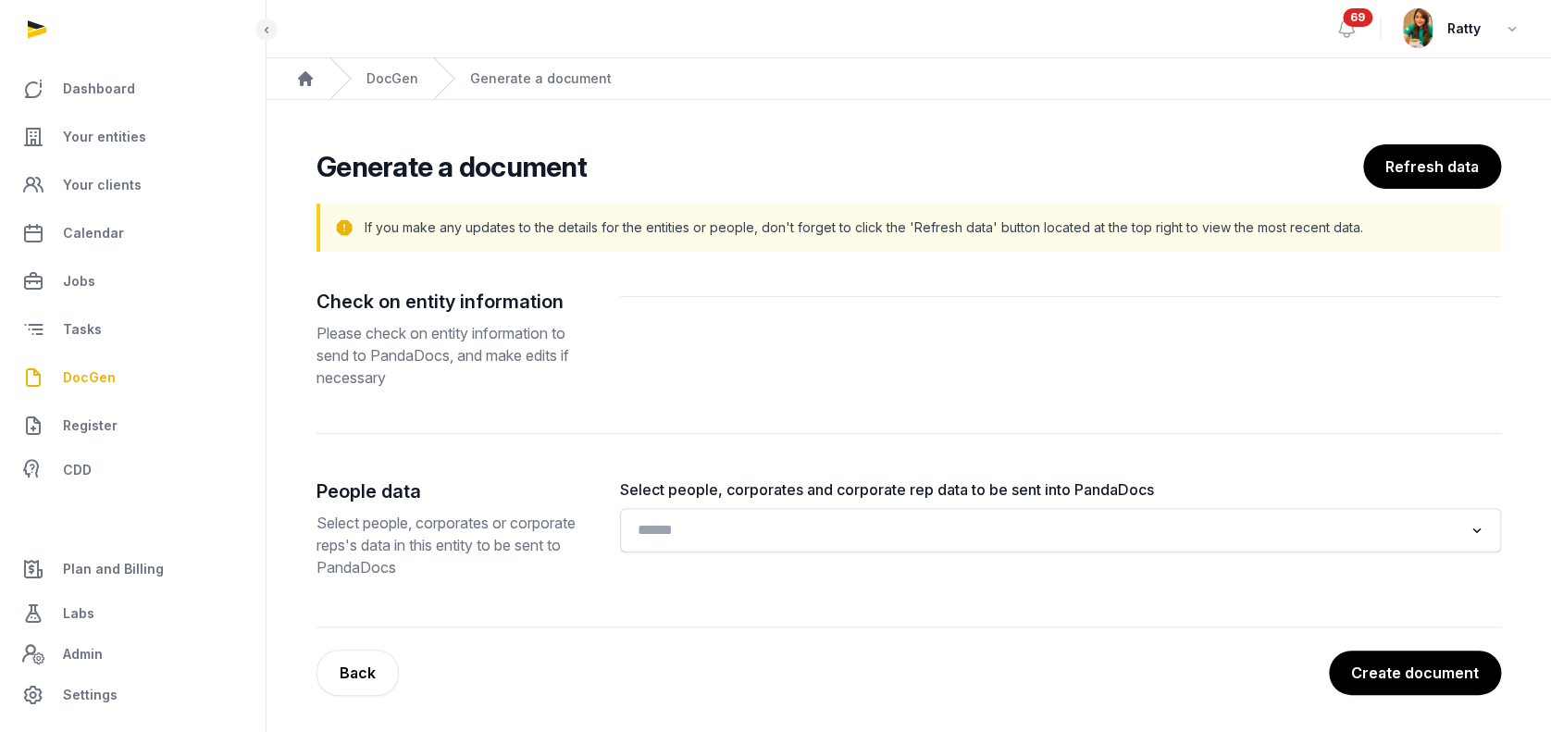
click at [710, 520] on input "Search for option" at bounding box center [1047, 530] width 832 height 26
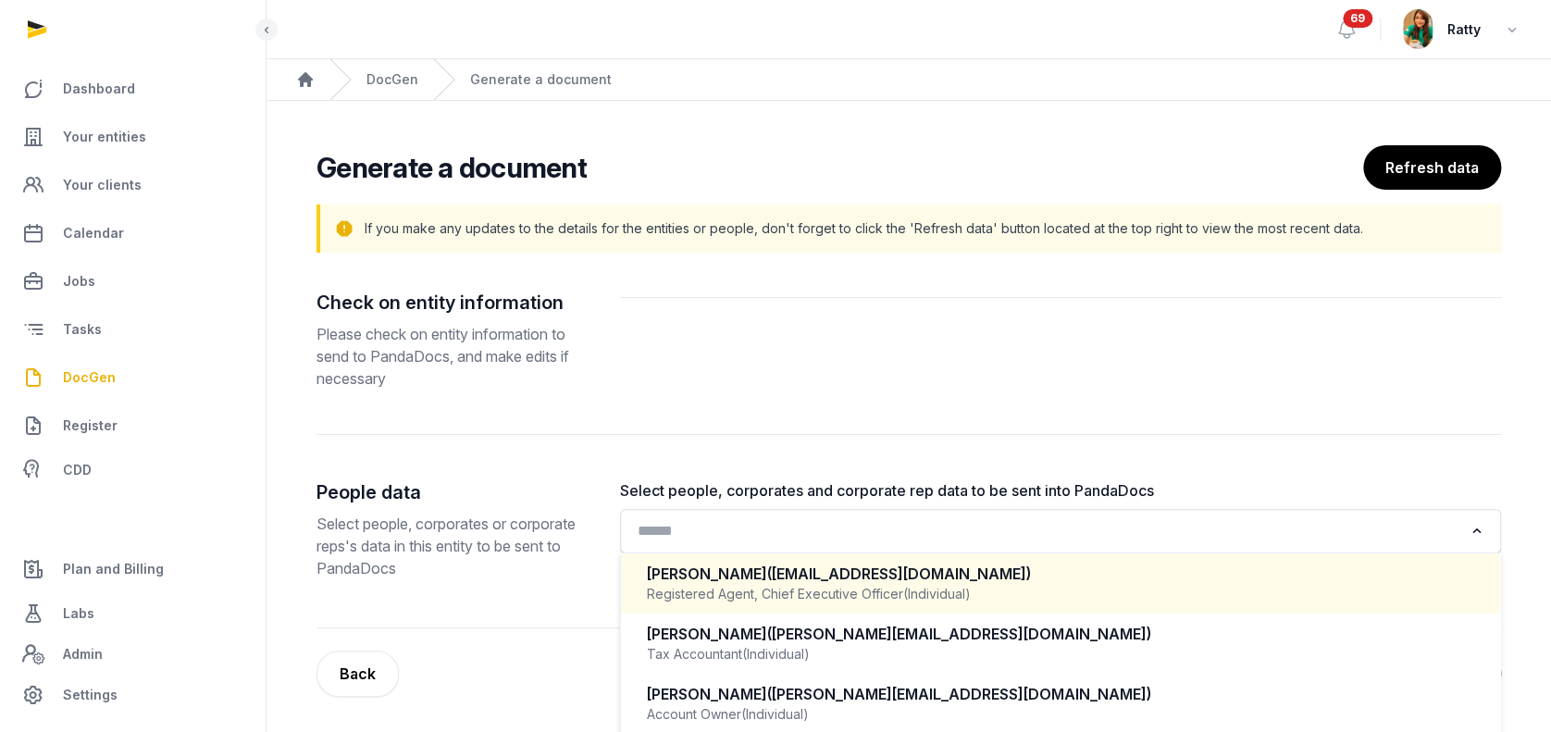
scroll to position [0, 0]
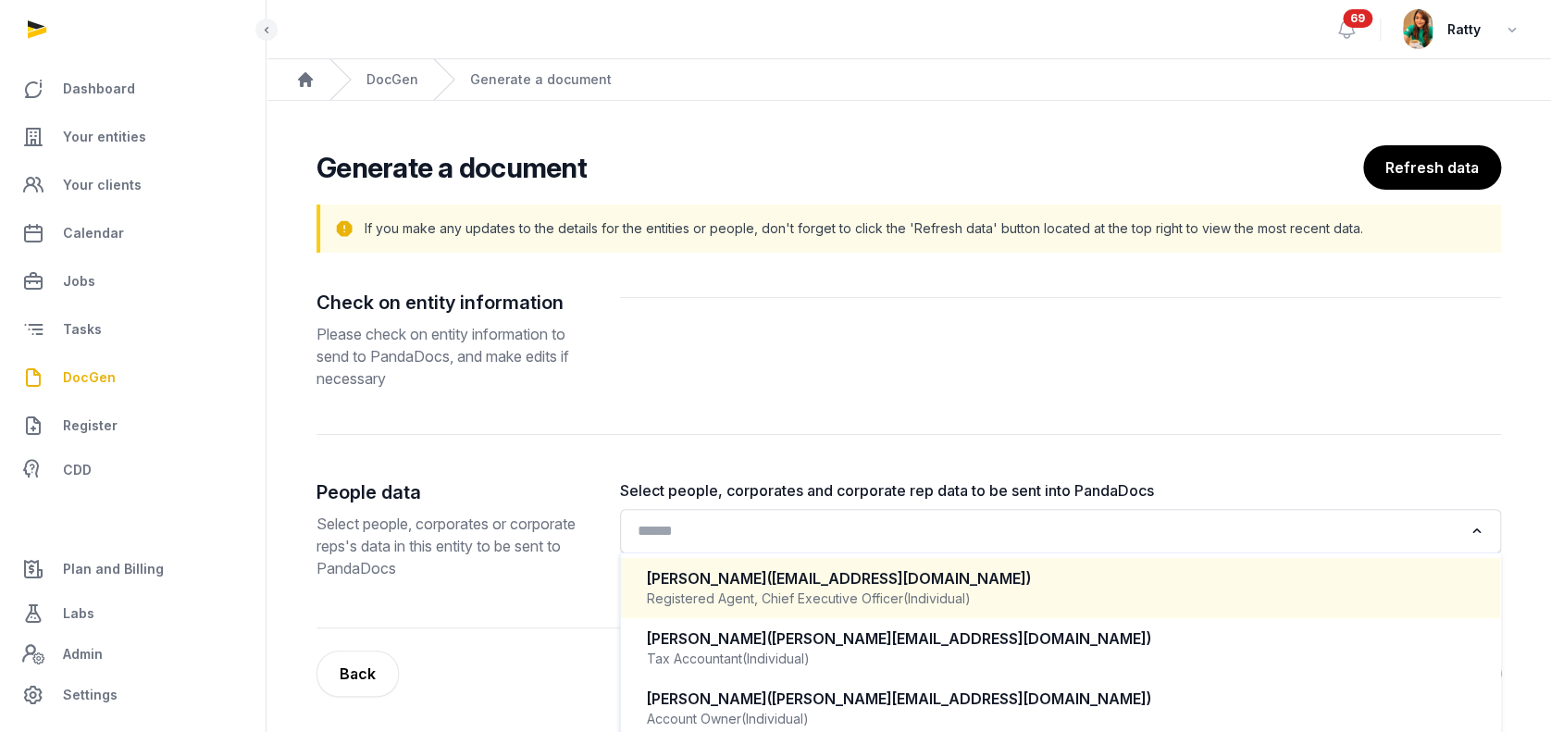
click at [829, 595] on div "Registered Agent, Chief Executive Officer (Individual)" at bounding box center [1060, 598] width 827 height 19
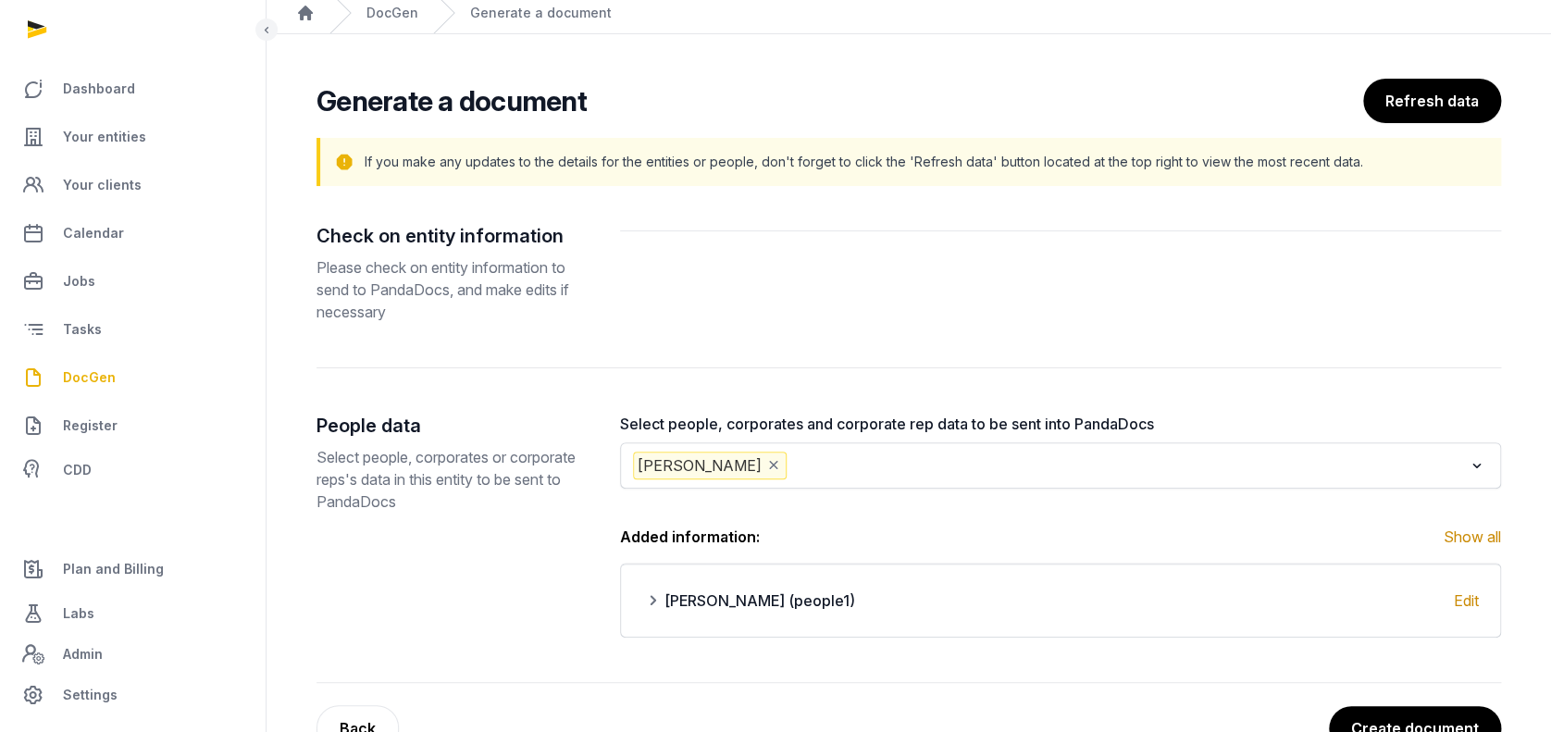
scroll to position [122, 0]
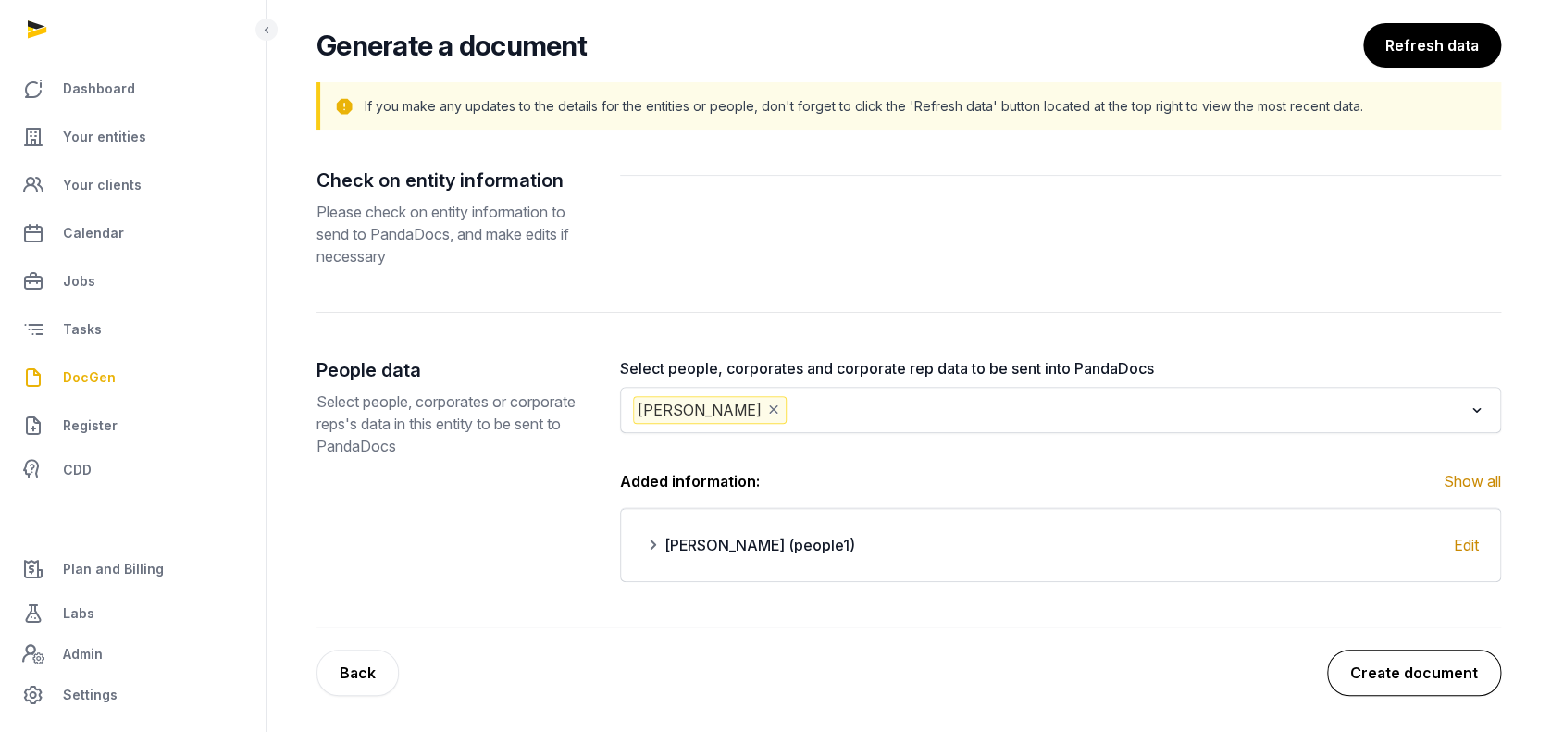
click at [1409, 674] on button "Create document" at bounding box center [1414, 672] width 174 height 46
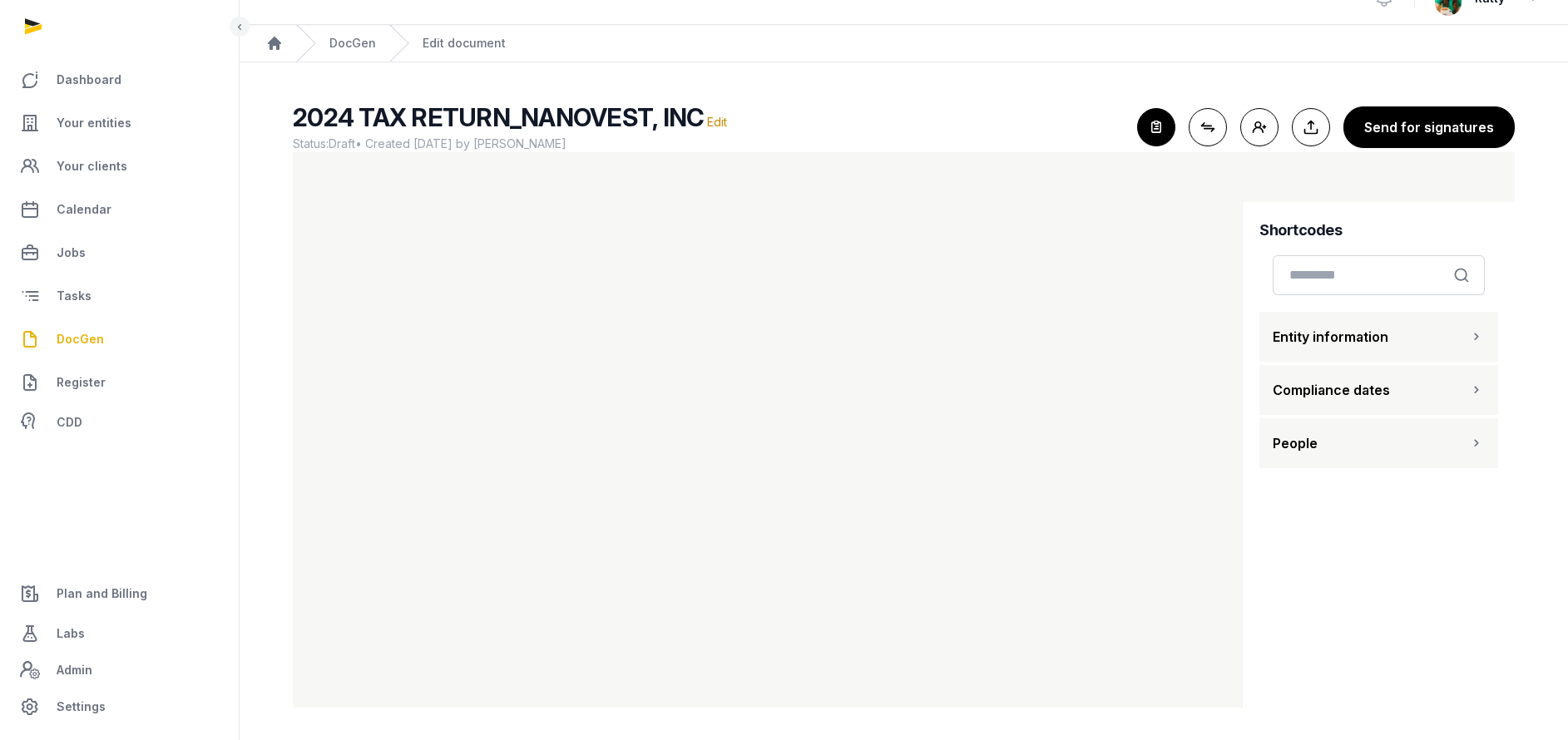
scroll to position [16, 0]
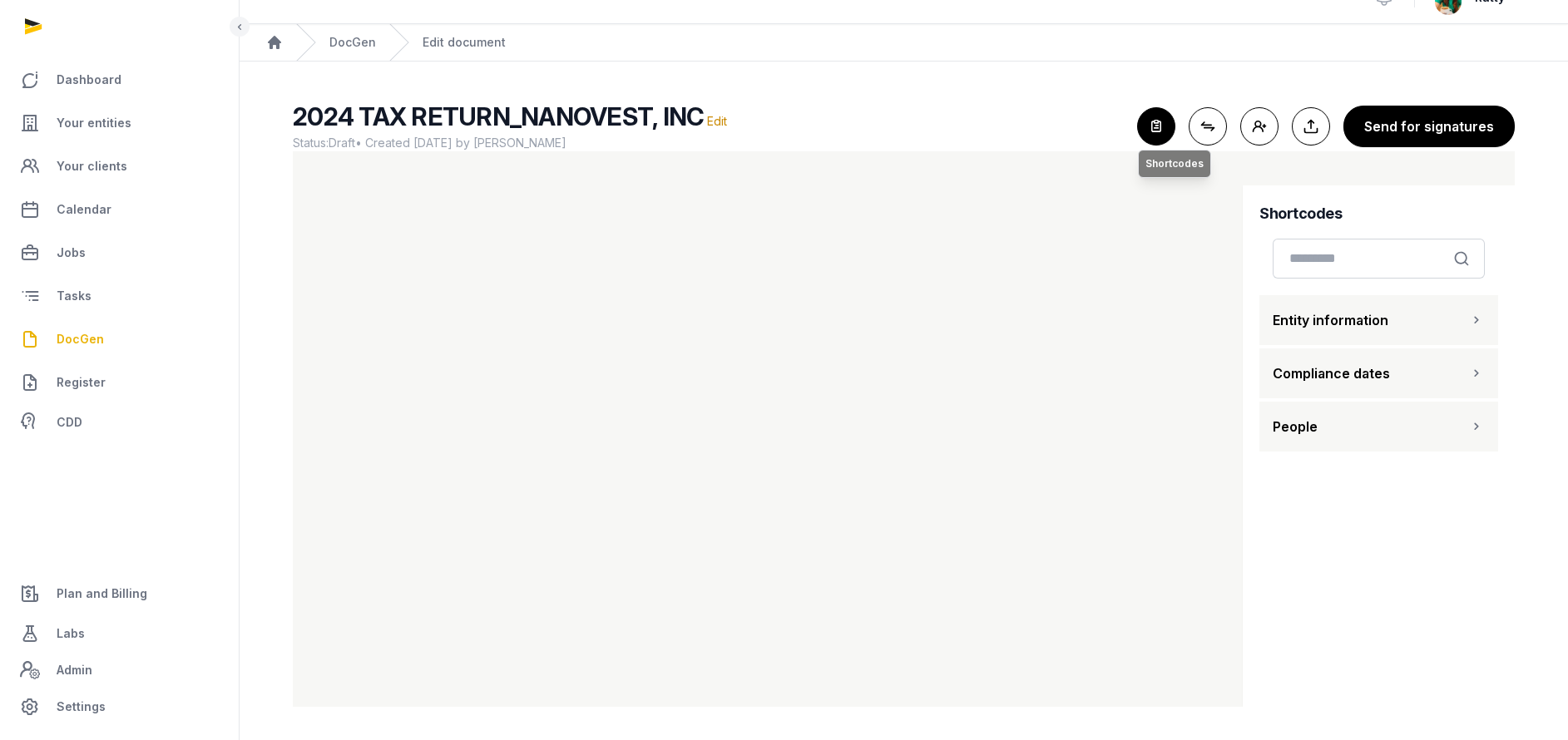
click at [1155, 139] on icon "button" at bounding box center [1156, 126] width 37 height 37
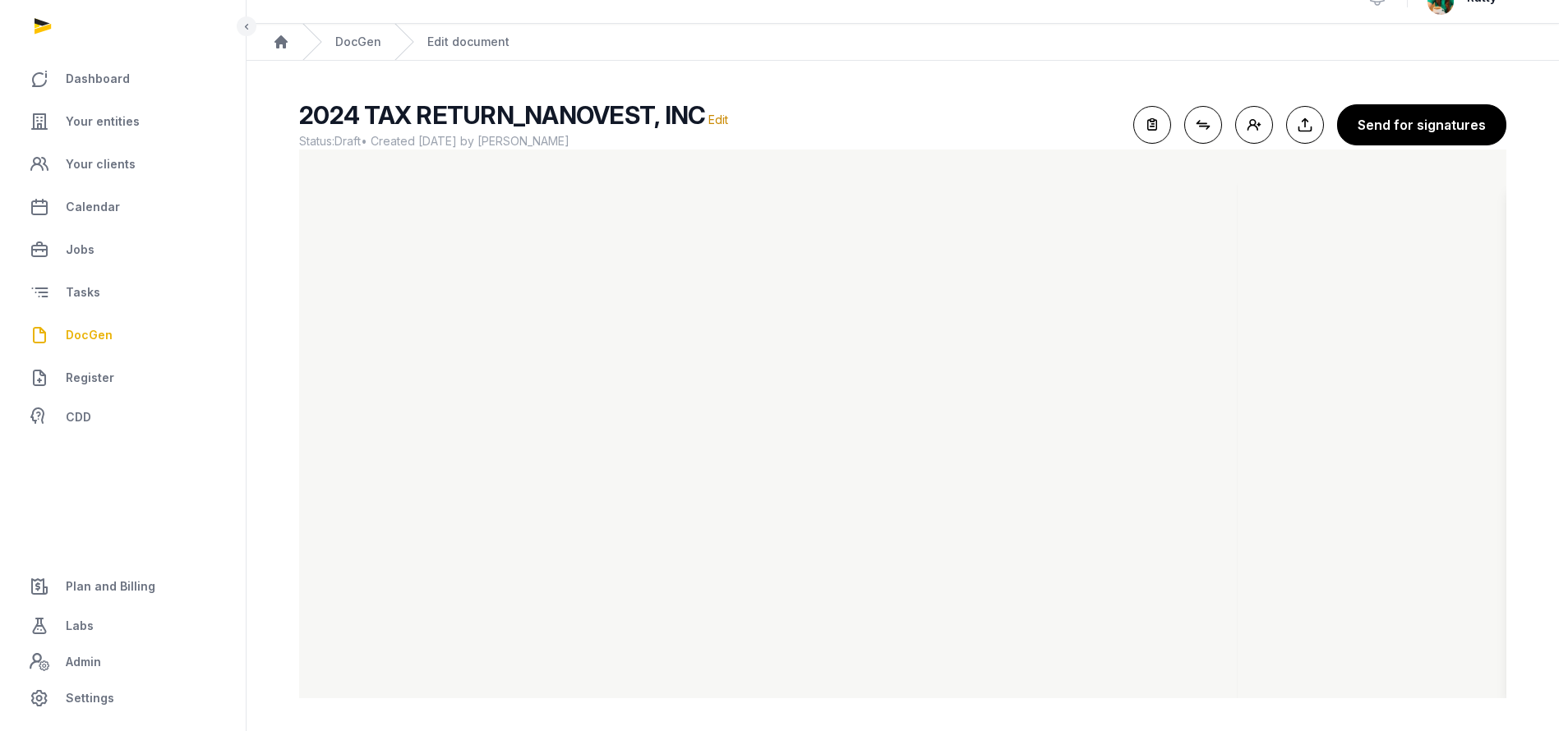
scroll to position [0, 0]
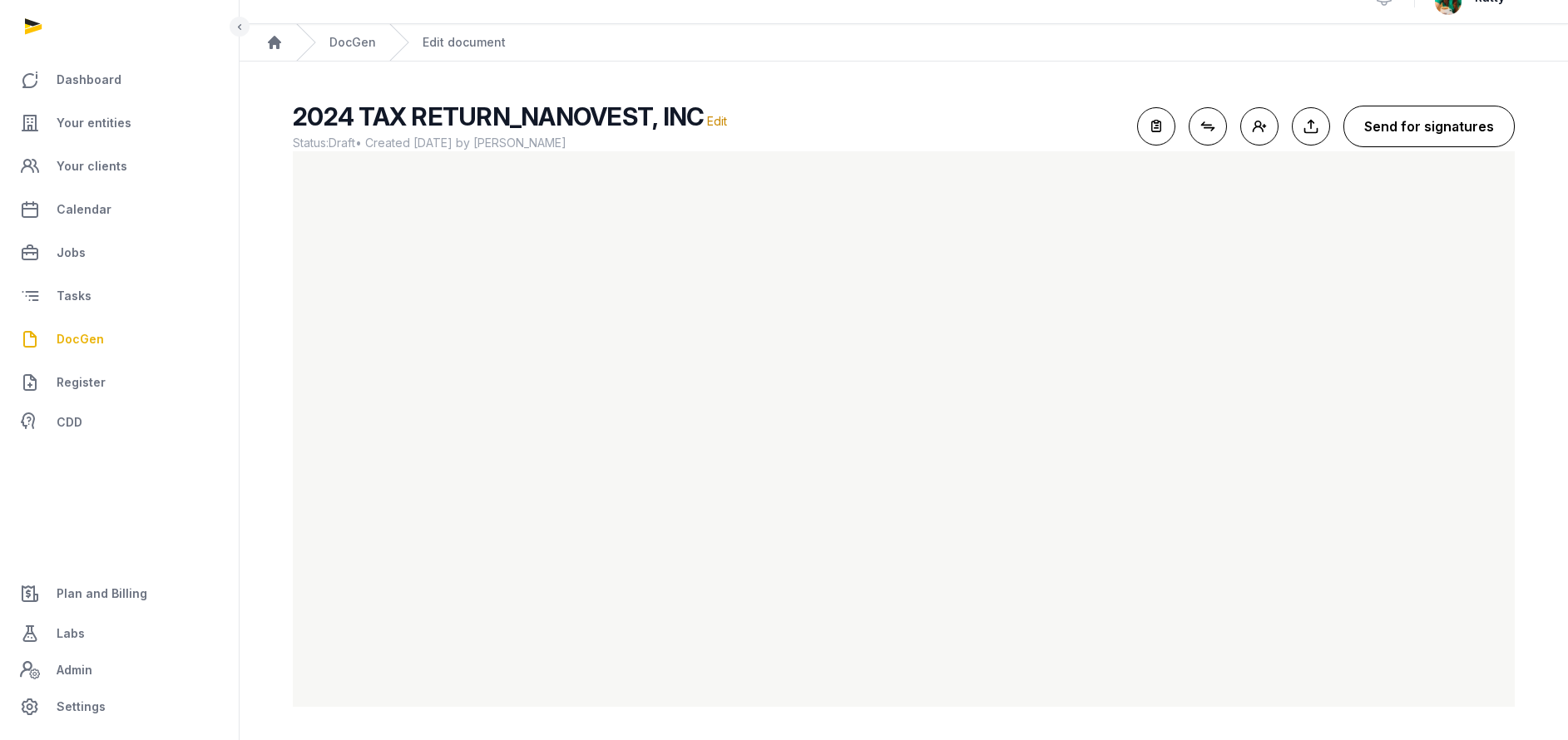
click at [1394, 129] on button "Send for signatures" at bounding box center [1429, 126] width 172 height 41
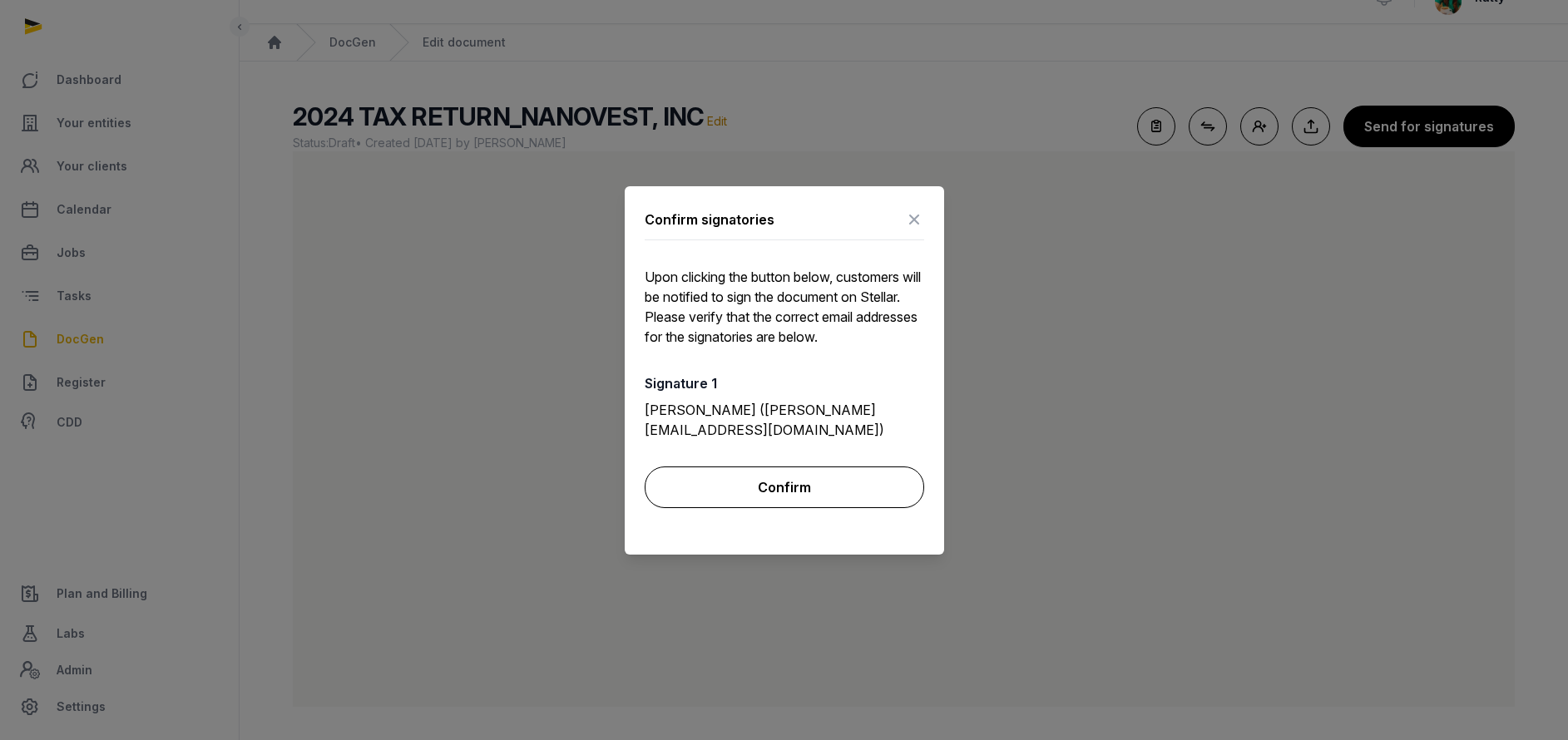
click at [792, 492] on button "Confirm" at bounding box center [784, 487] width 280 height 41
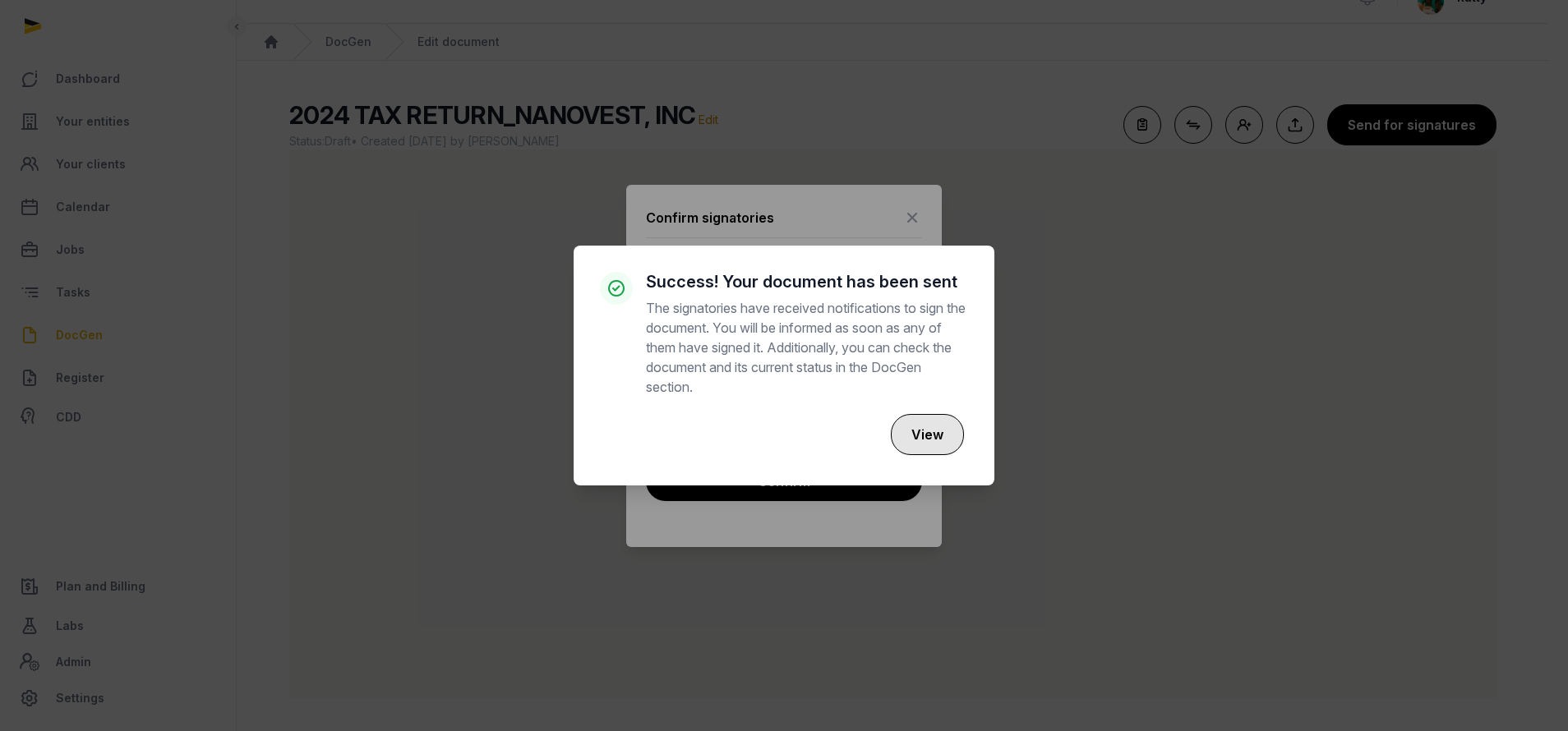
click at [927, 438] on button "View" at bounding box center [927, 434] width 73 height 41
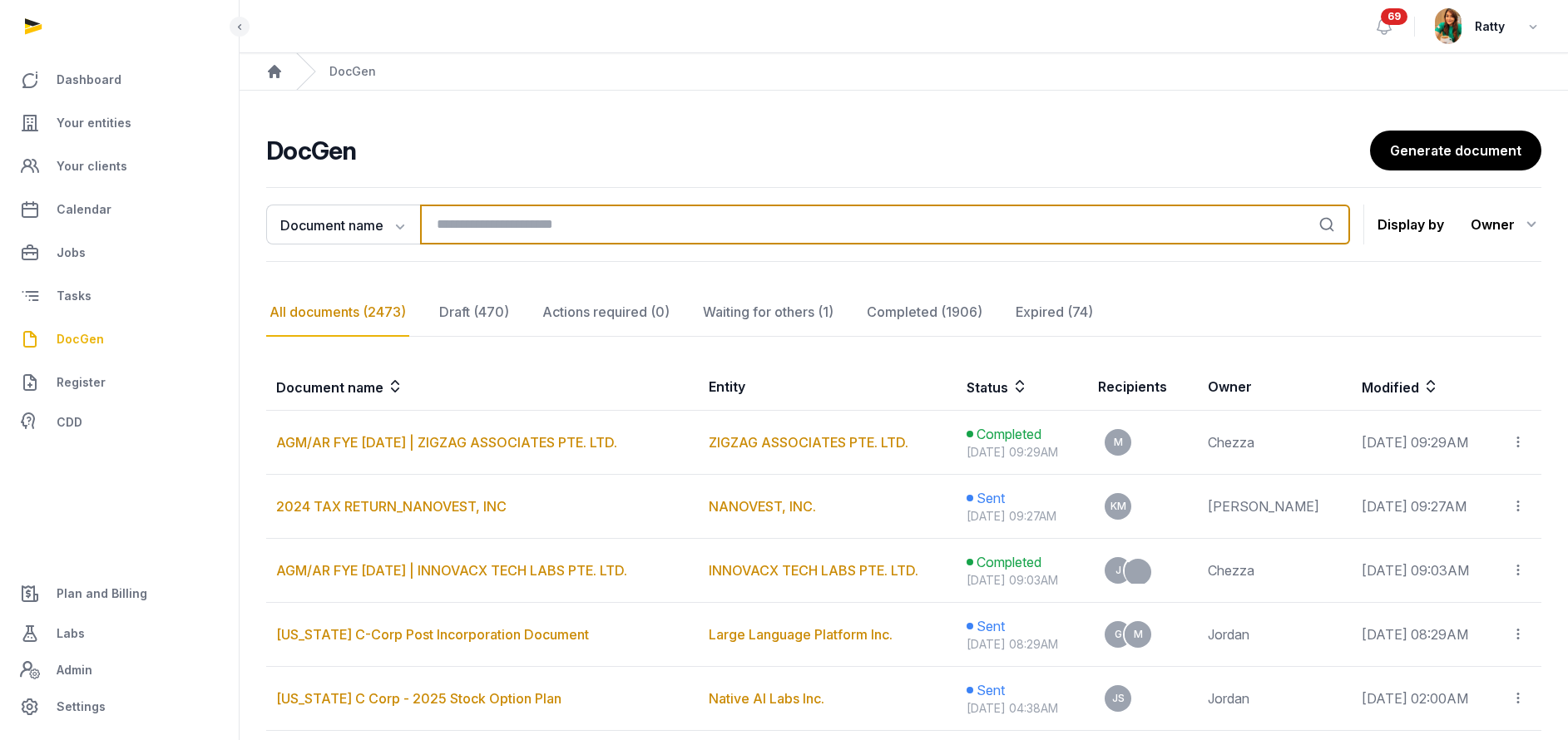
click at [517, 232] on input "search" at bounding box center [885, 225] width 930 height 40
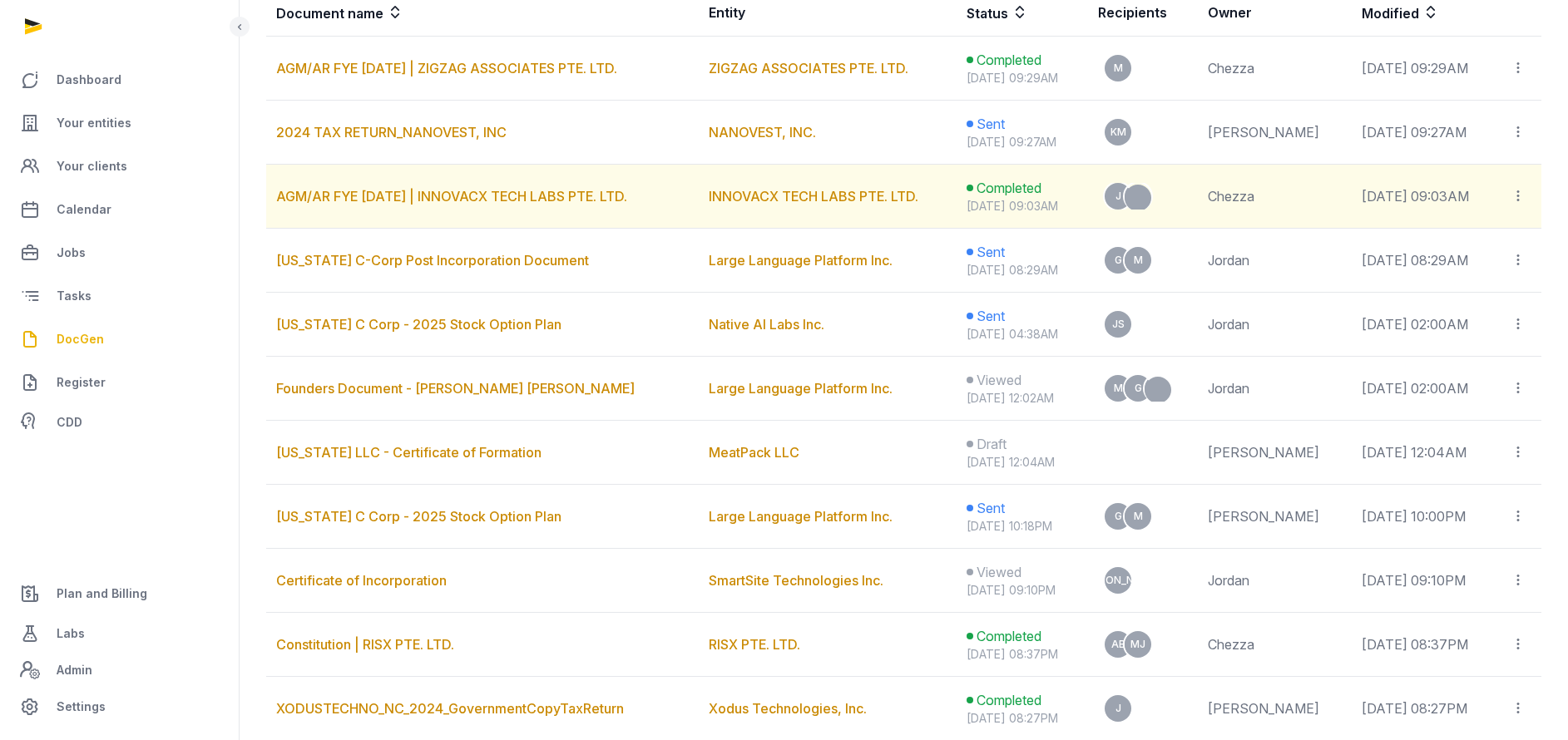
scroll to position [125, 0]
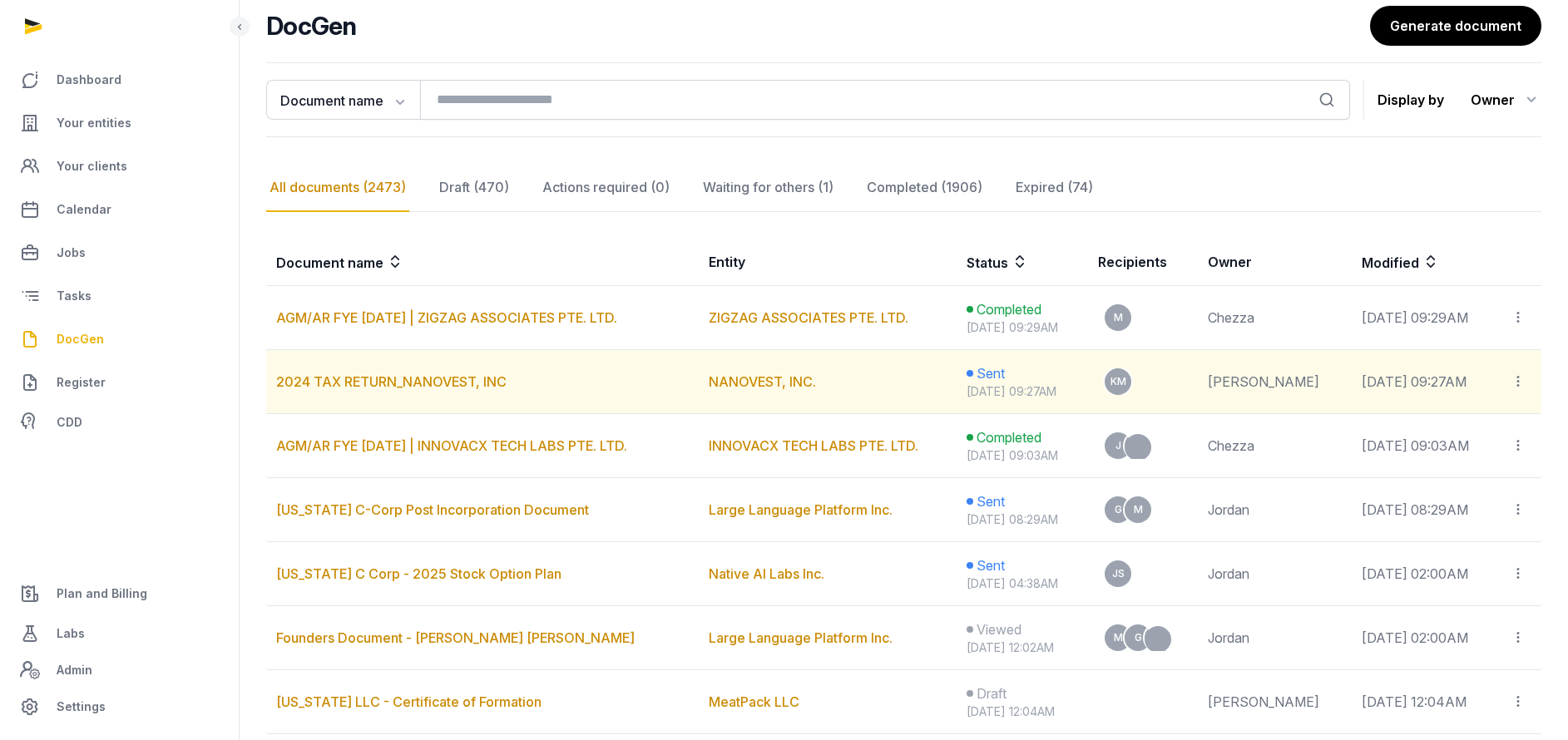
click at [1394, 385] on icon at bounding box center [1518, 380] width 15 height 17
click at [1394, 437] on div "Copy links" at bounding box center [1456, 426] width 150 height 33
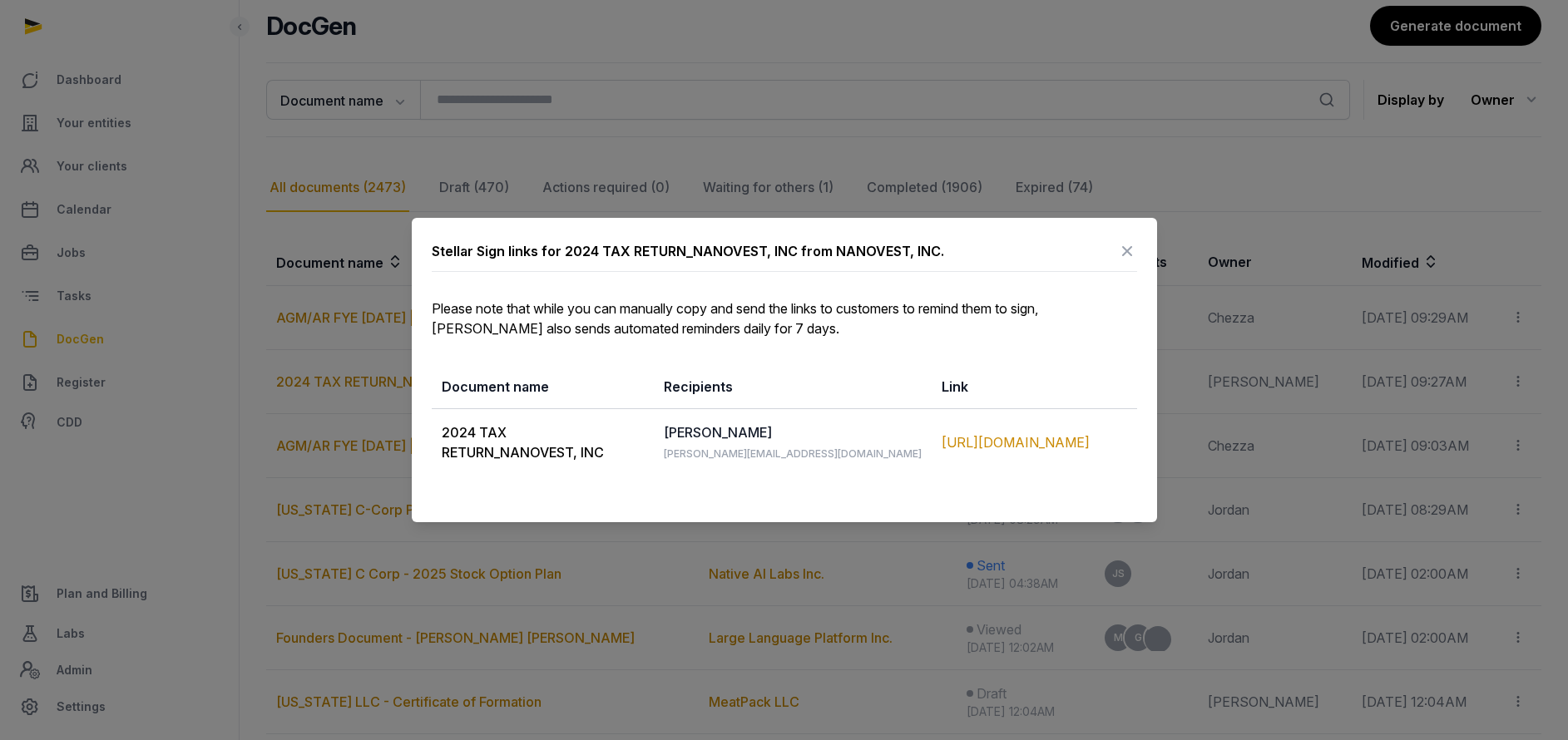
drag, startPoint x: 442, startPoint y: 431, endPoint x: 1109, endPoint y: 467, distance: 668.0
click at [1109, 467] on tr "2024 TAX RETURN_NANOVEST, INC [PERSON_NAME] [PERSON_NAME][EMAIL_ADDRESS][DOMAIN…" at bounding box center [784, 442] width 706 height 67
copy tr "2024 TAX RETURN_NANOVEST, INC [PERSON_NAME] [PERSON_NAME][EMAIL_ADDRESS][DOMAIN…"
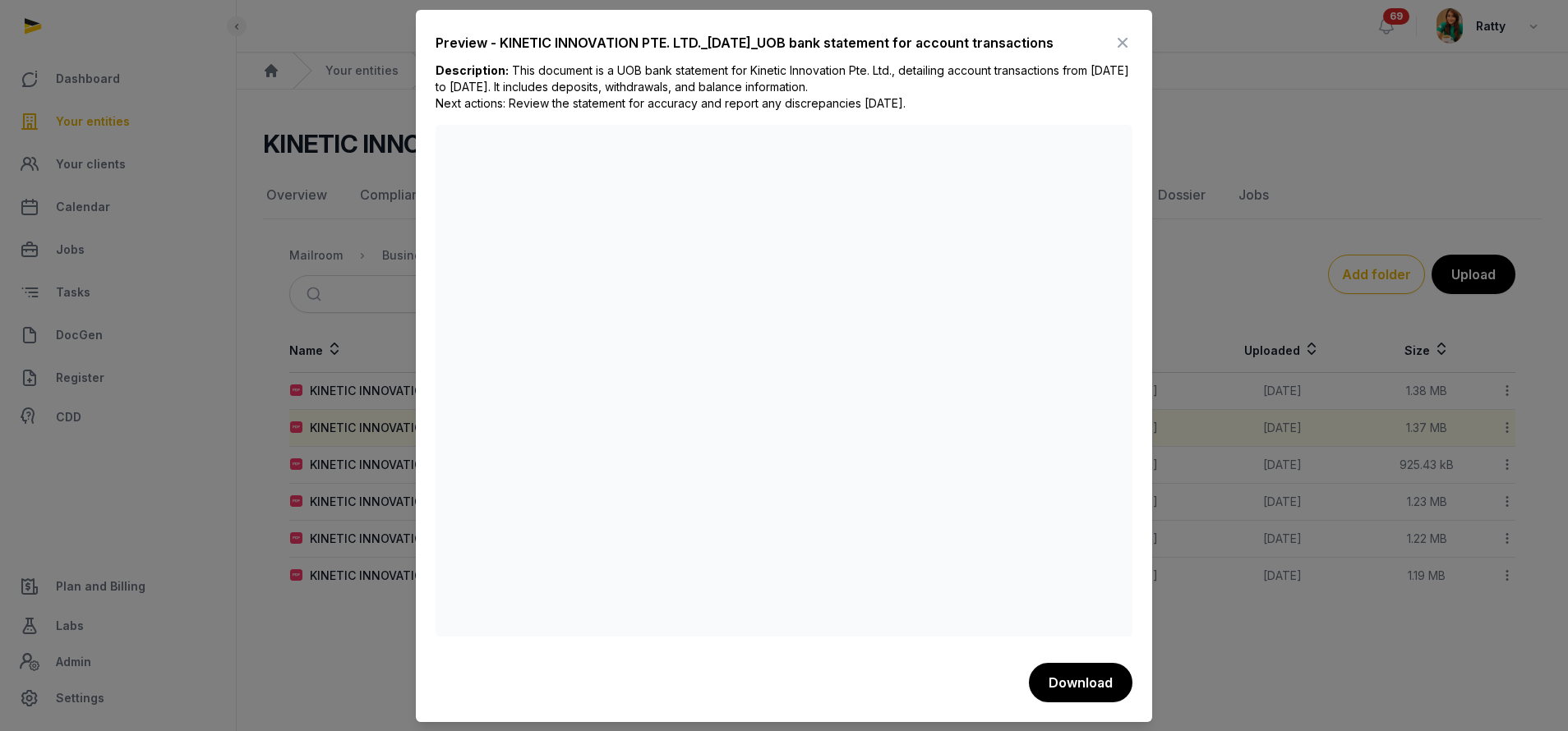
click at [1125, 49] on icon at bounding box center [1123, 43] width 20 height 27
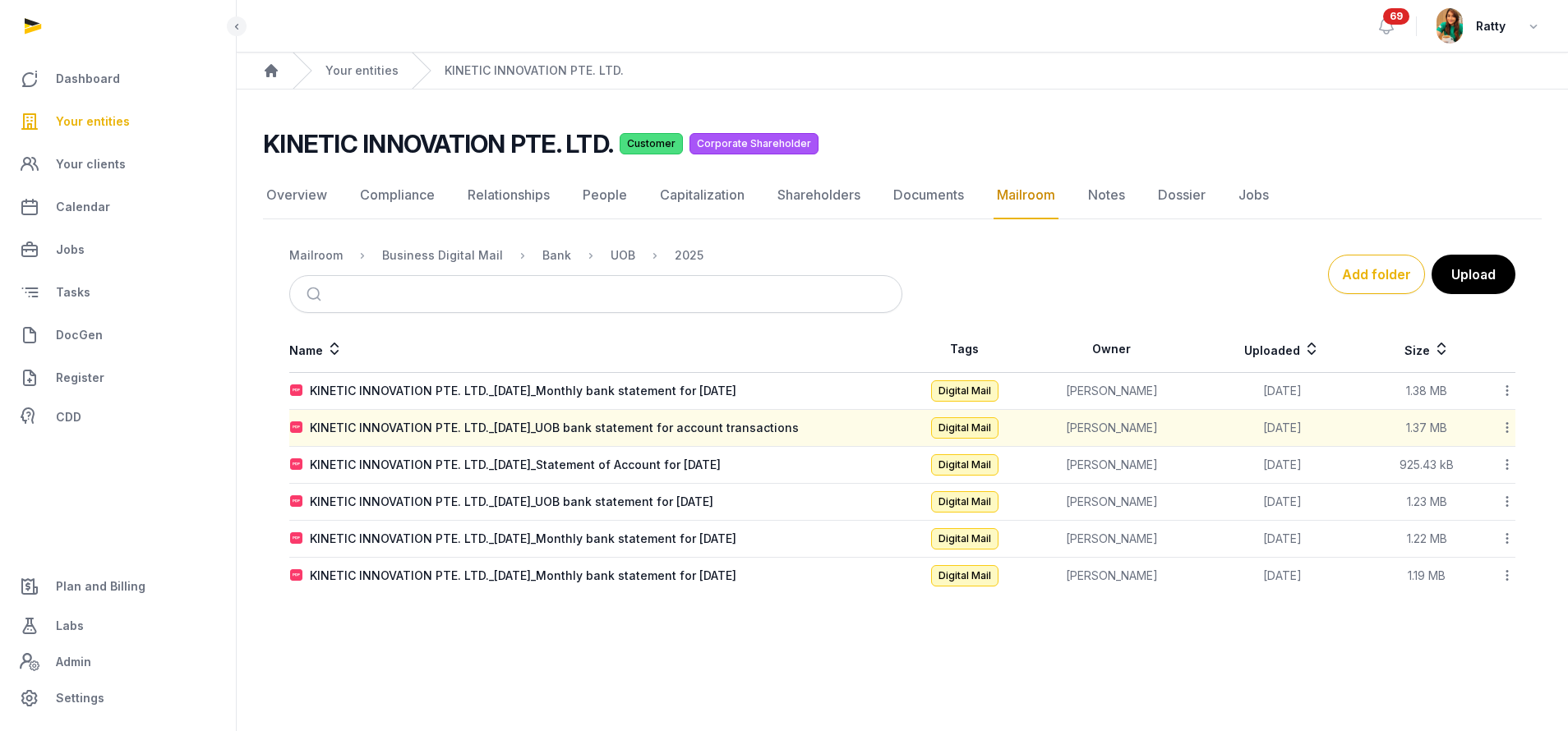
click at [98, 129] on span "Your entities" at bounding box center [92, 122] width 74 height 20
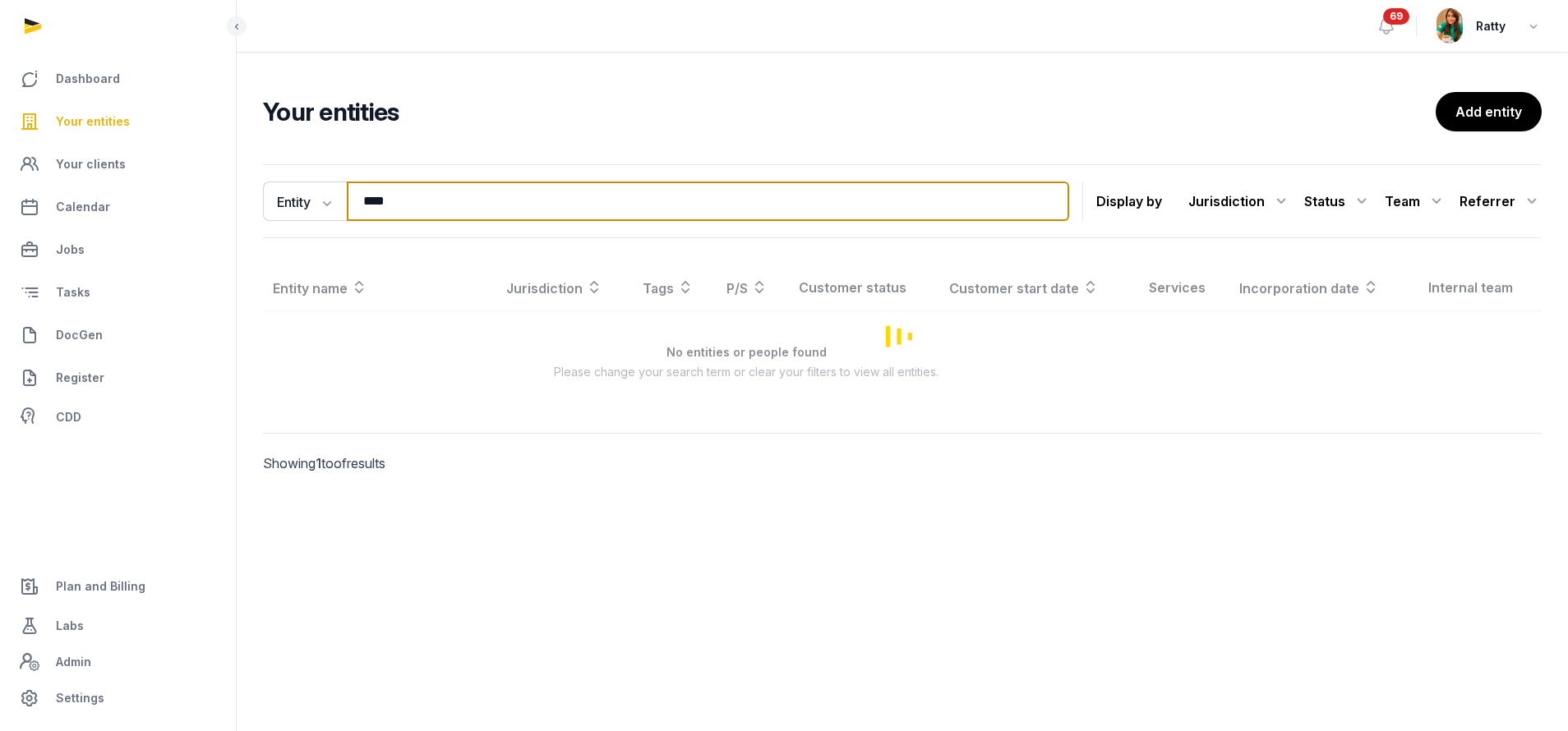
drag, startPoint x: 431, startPoint y: 204, endPoint x: -75, endPoint y: 110, distance: 514.7
click at [0, 110] on html "Dashboard Your entities Your clients Calendar Jobs Tasks DocGen Register CDD Pl…" at bounding box center [784, 365] width 1568 height 731
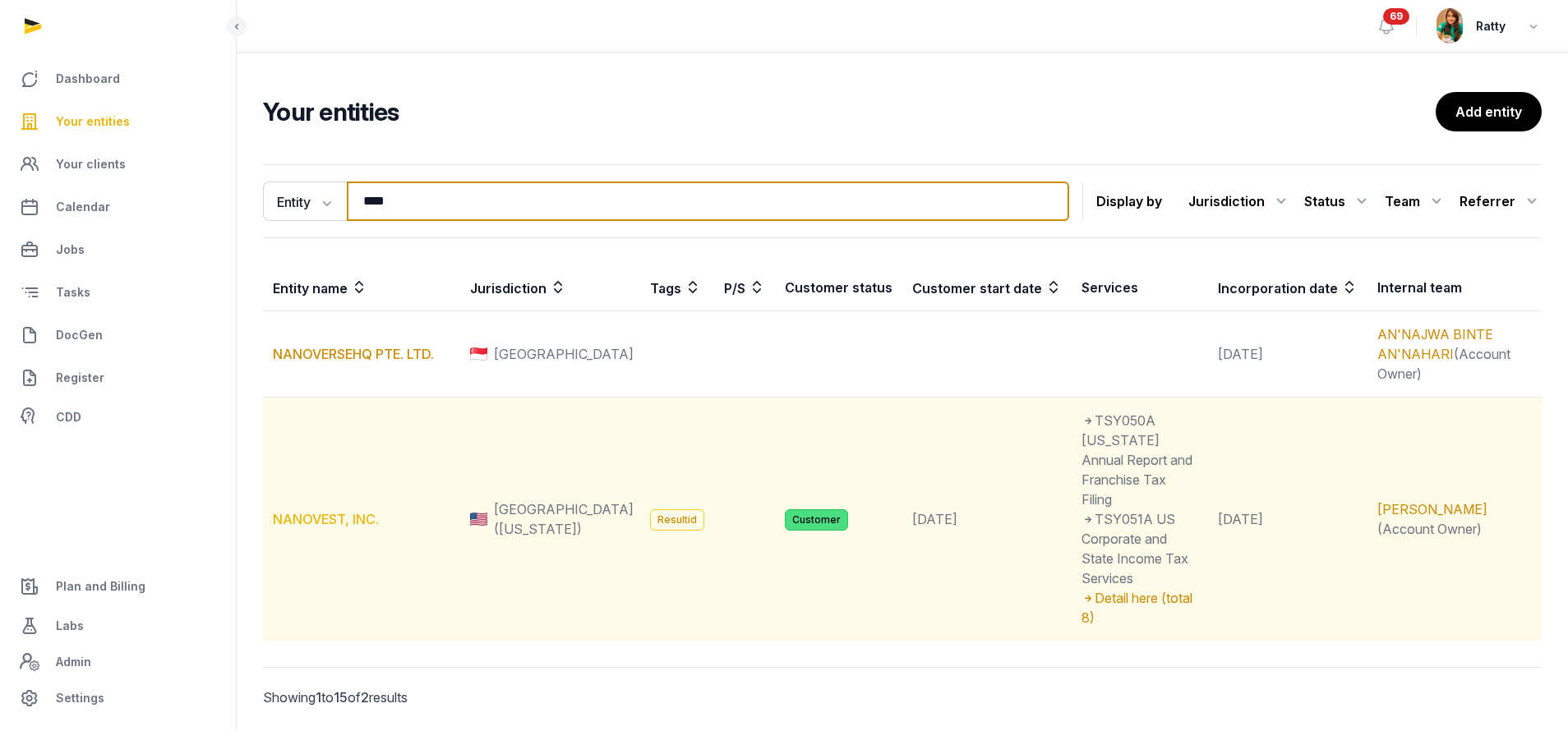
type input "****"
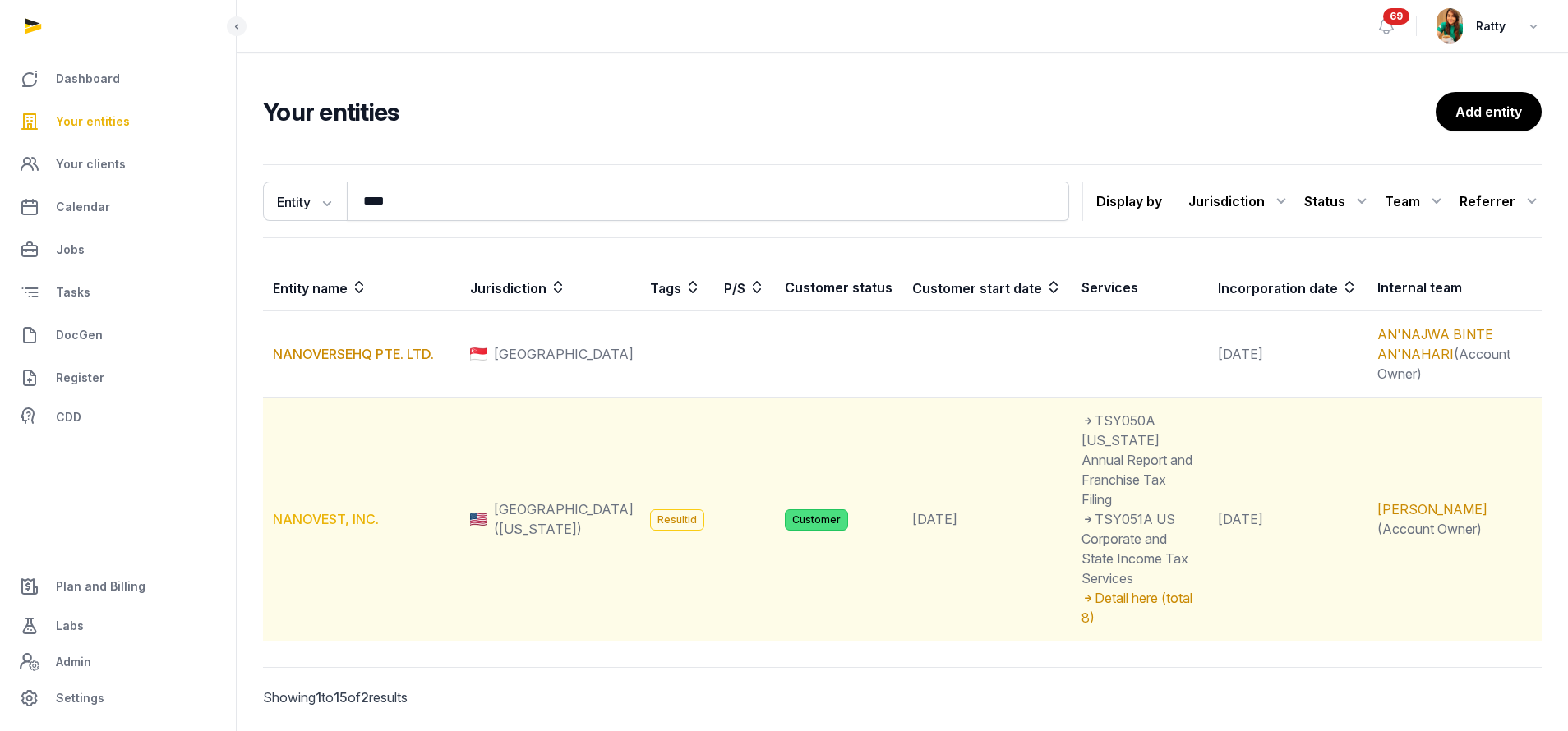
click at [346, 511] on link "NANOVEST, INC." at bounding box center [325, 519] width 106 height 17
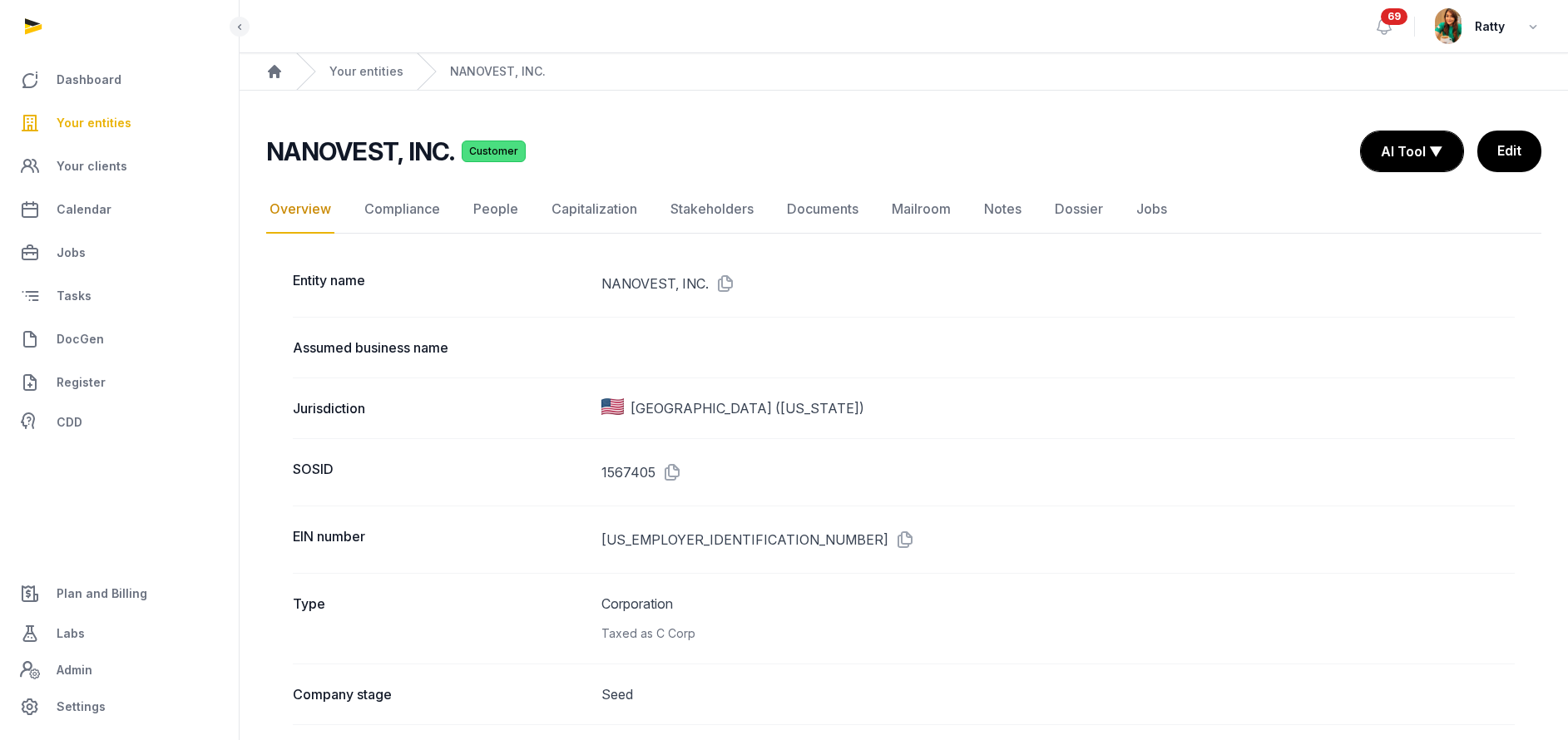
click at [494, 200] on link "People" at bounding box center [495, 210] width 51 height 49
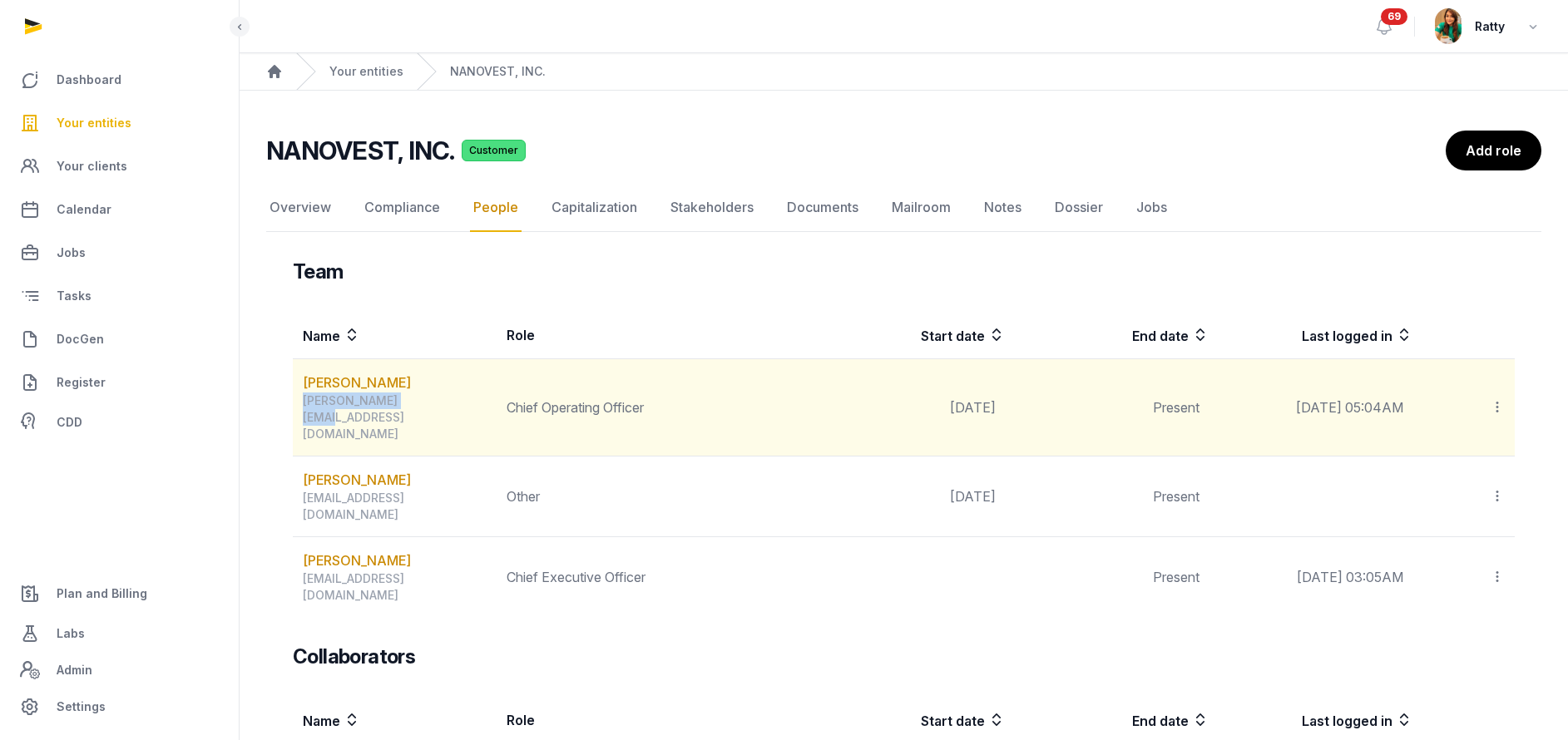
drag, startPoint x: 414, startPoint y: 404, endPoint x: 293, endPoint y: 410, distance: 121.1
click at [293, 410] on td "Kevin Magee kevin@resultid.com" at bounding box center [395, 408] width 204 height 97
copy div "[PERSON_NAME][EMAIL_ADDRESS][DOMAIN_NAME]"
